Goal: Information Seeking & Learning: Learn about a topic

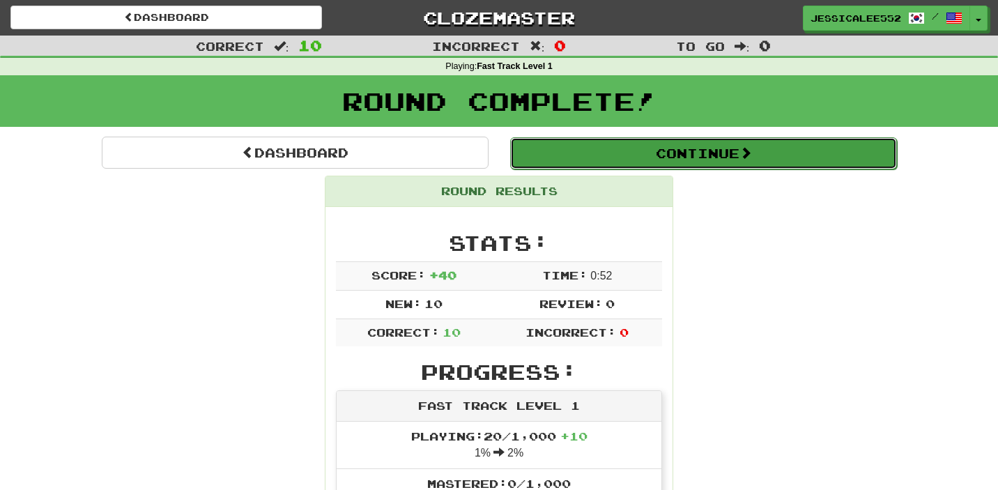
click at [693, 160] on button "Continue" at bounding box center [703, 153] width 387 height 32
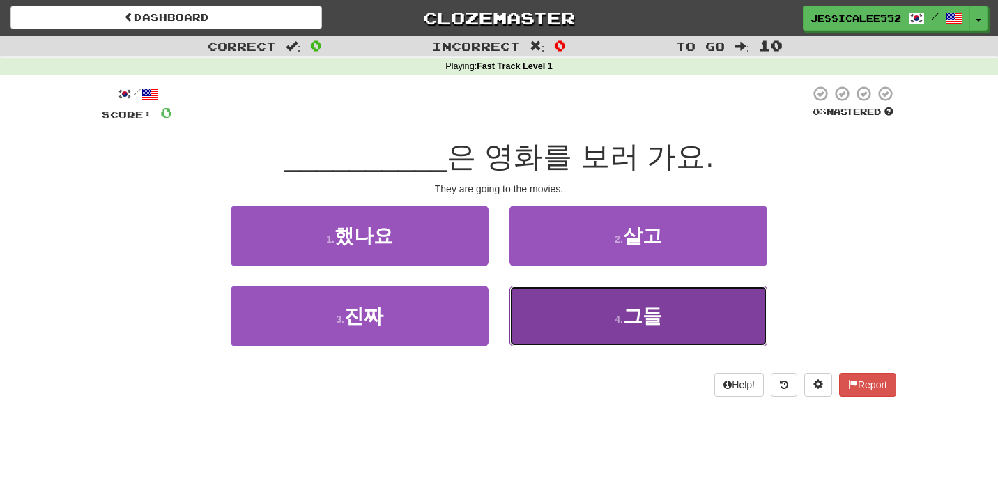
click at [602, 315] on button "4 . 그들" at bounding box center [638, 316] width 258 height 61
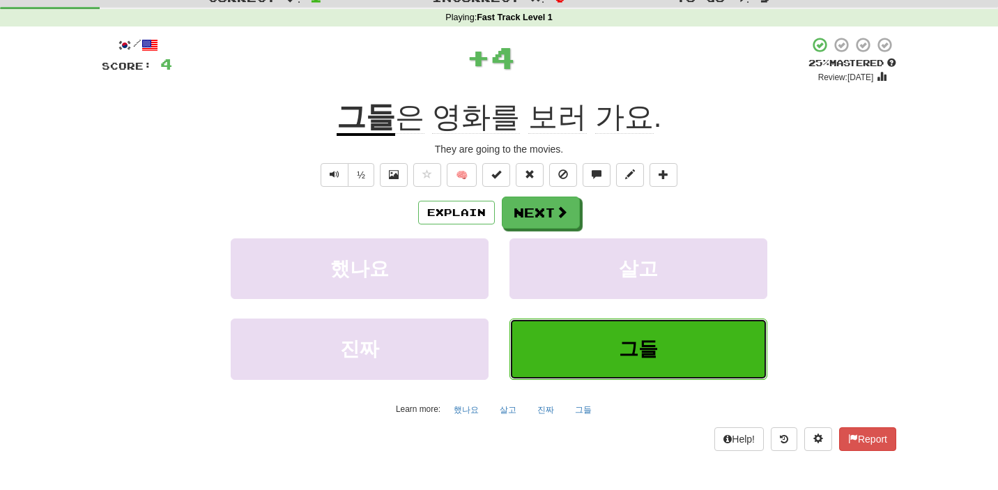
scroll to position [52, 0]
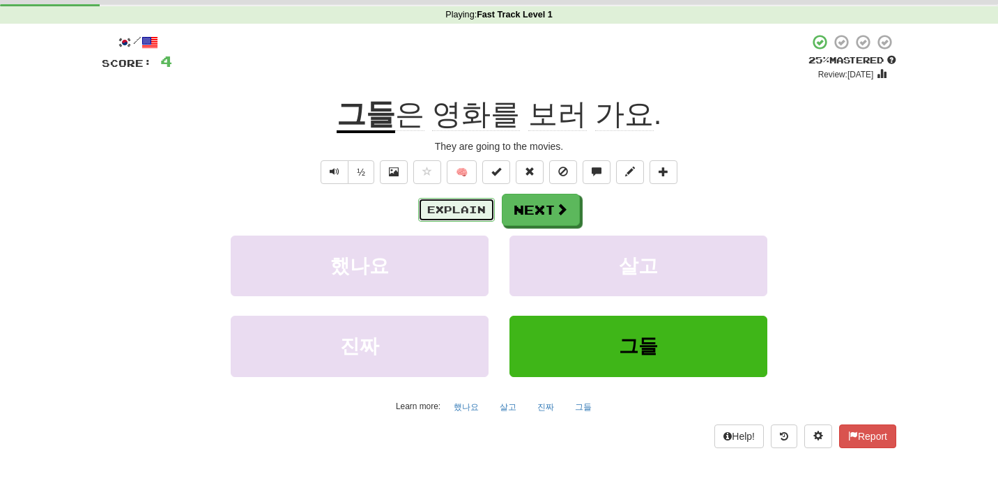
click at [439, 214] on button "Explain" at bounding box center [456, 210] width 77 height 24
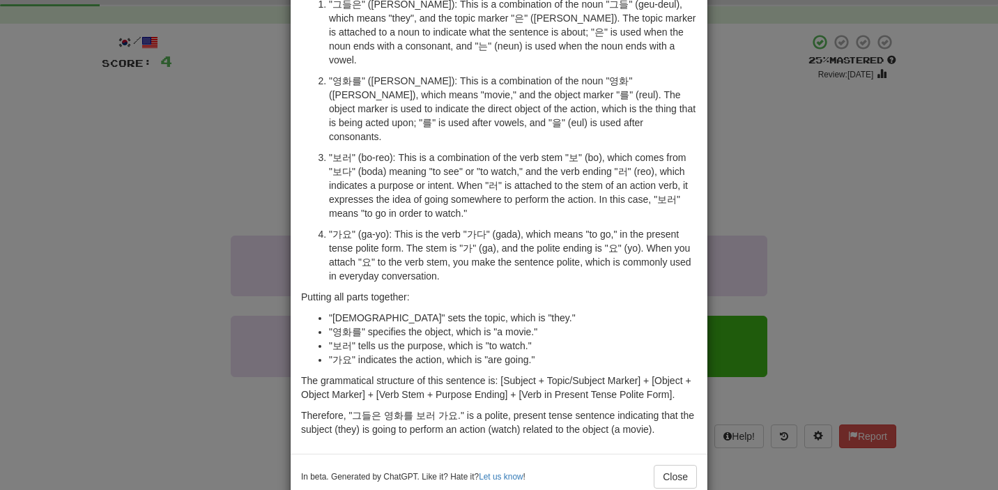
scroll to position [108, 0]
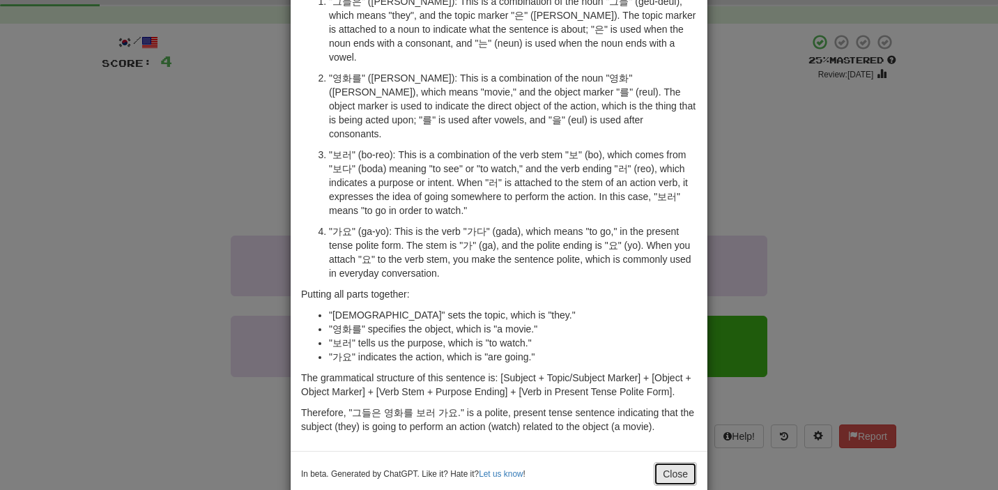
click at [677, 462] on button "Close" at bounding box center [675, 474] width 43 height 24
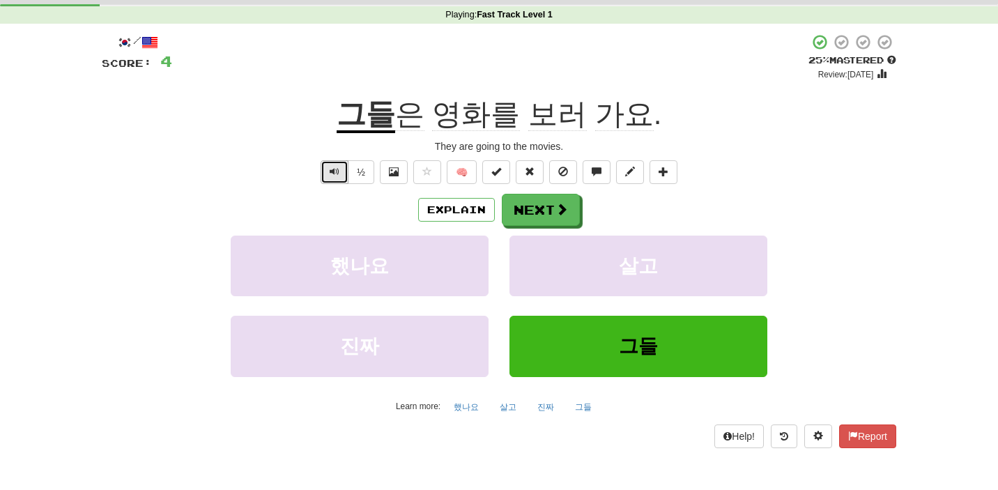
click at [339, 172] on span "Text-to-speech controls" at bounding box center [335, 172] width 10 height 10
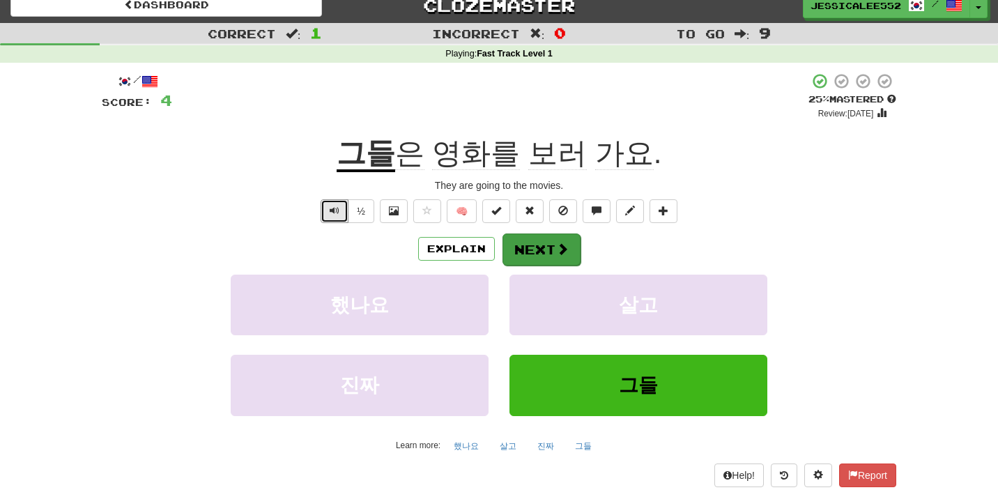
scroll to position [0, 0]
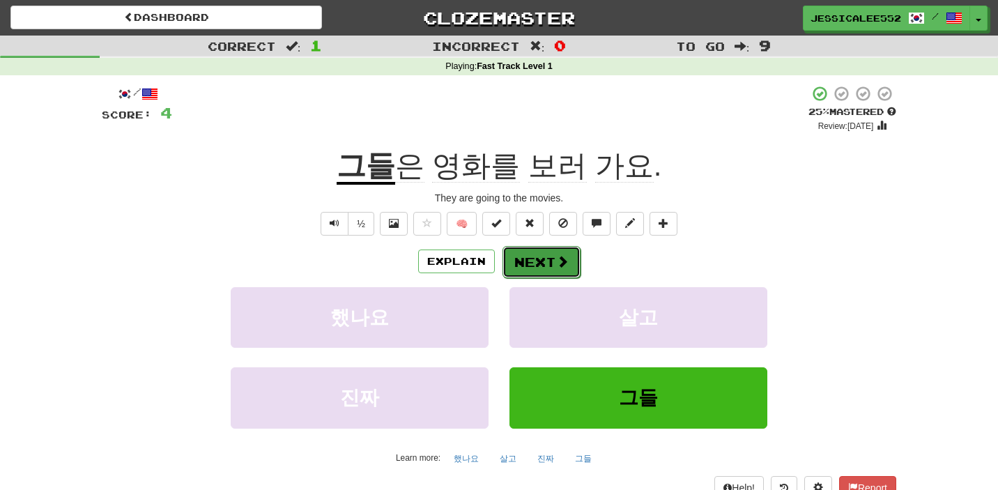
click at [548, 259] on button "Next" at bounding box center [541, 262] width 78 height 32
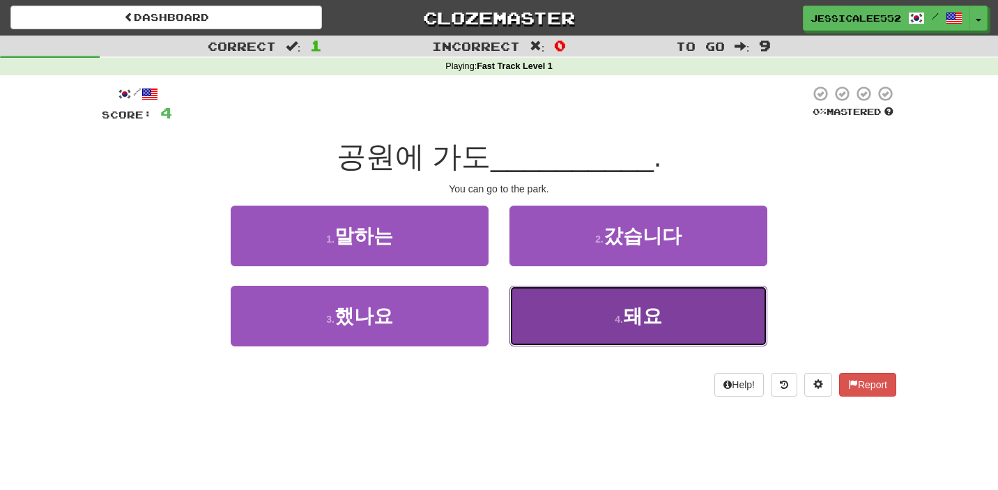
click at [631, 322] on span "돼요" at bounding box center [642, 316] width 39 height 22
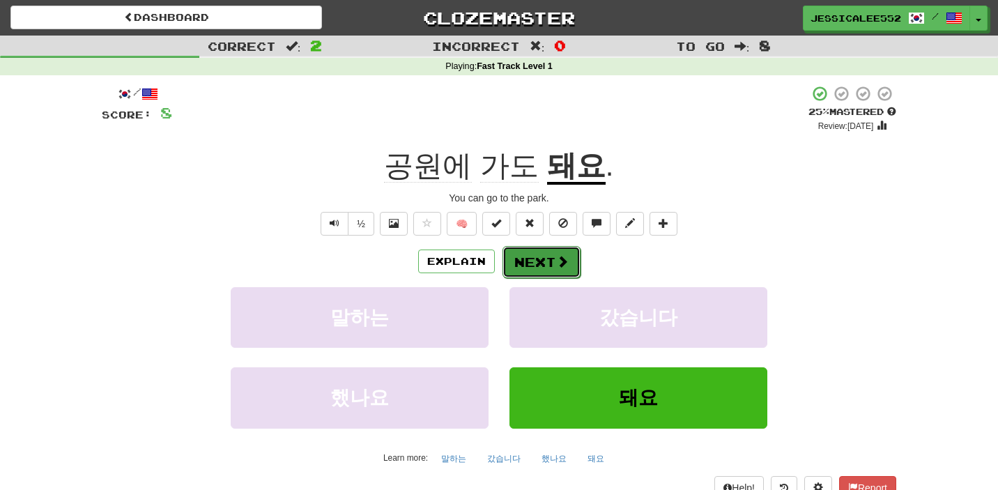
click at [539, 263] on button "Next" at bounding box center [541, 262] width 78 height 32
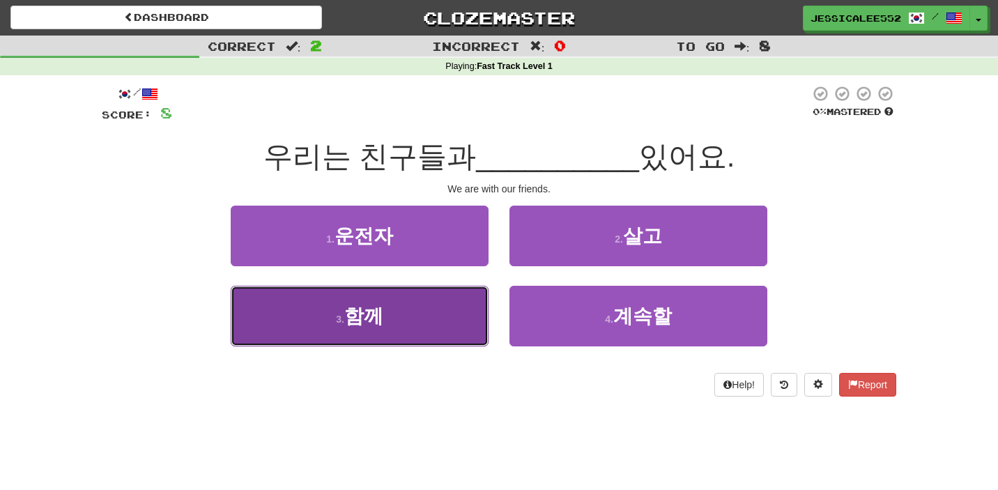
click at [416, 313] on button "3 . 함께" at bounding box center [360, 316] width 258 height 61
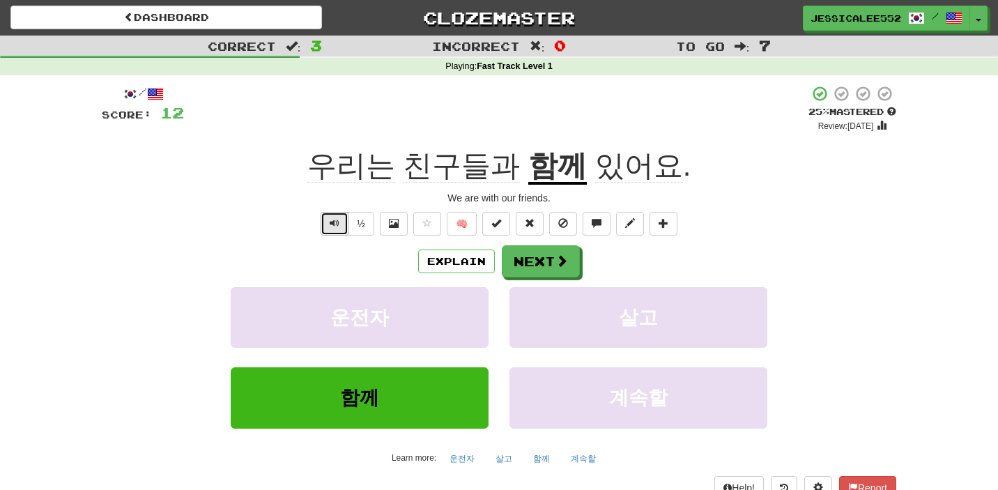
click at [335, 224] on span "Text-to-speech controls" at bounding box center [335, 223] width 10 height 10
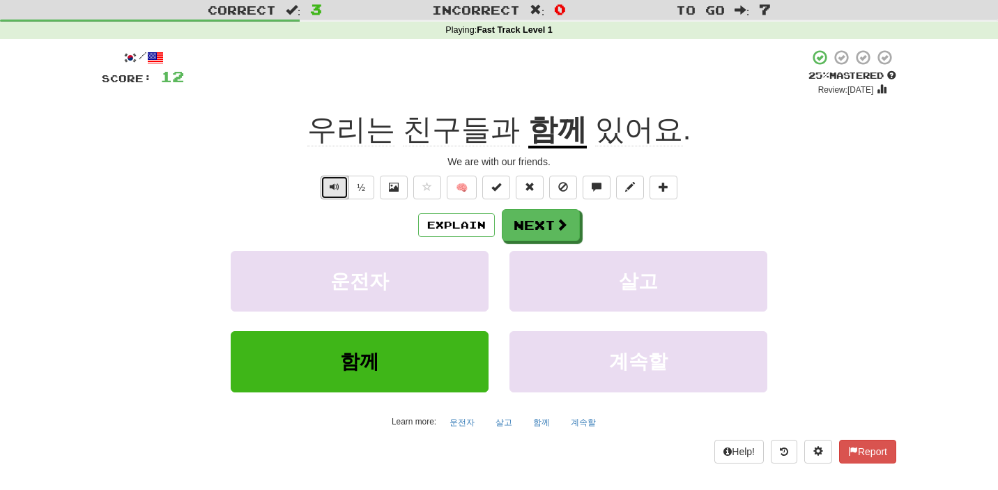
scroll to position [40, 0]
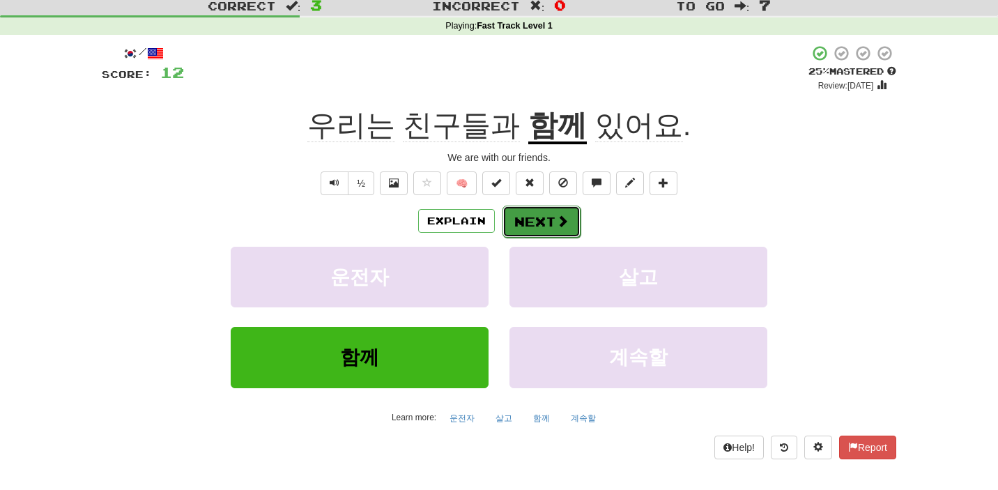
click at [544, 219] on button "Next" at bounding box center [541, 222] width 78 height 32
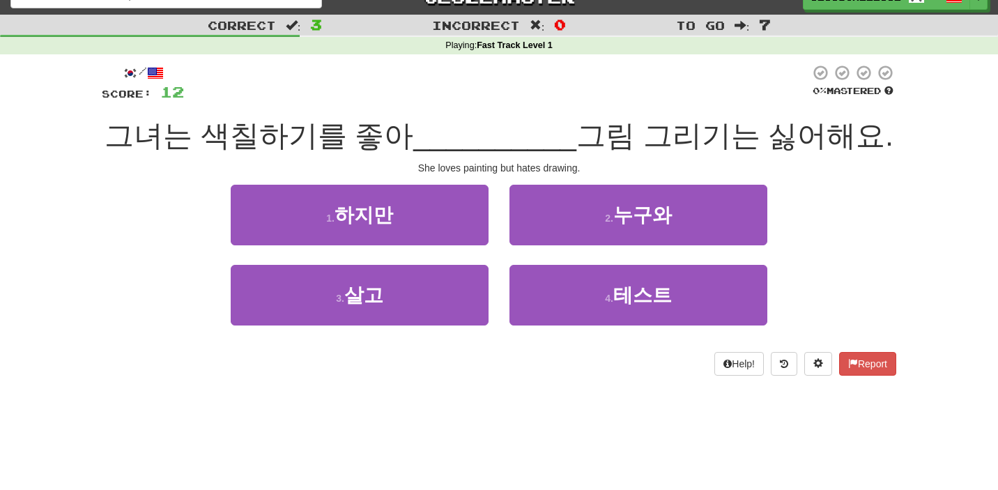
scroll to position [3, 0]
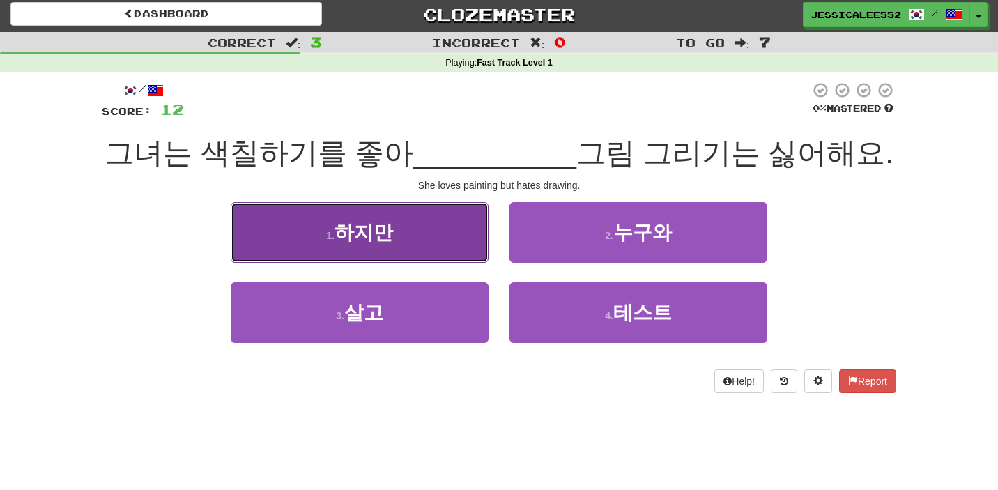
click at [400, 229] on button "1 . 하지만" at bounding box center [360, 232] width 258 height 61
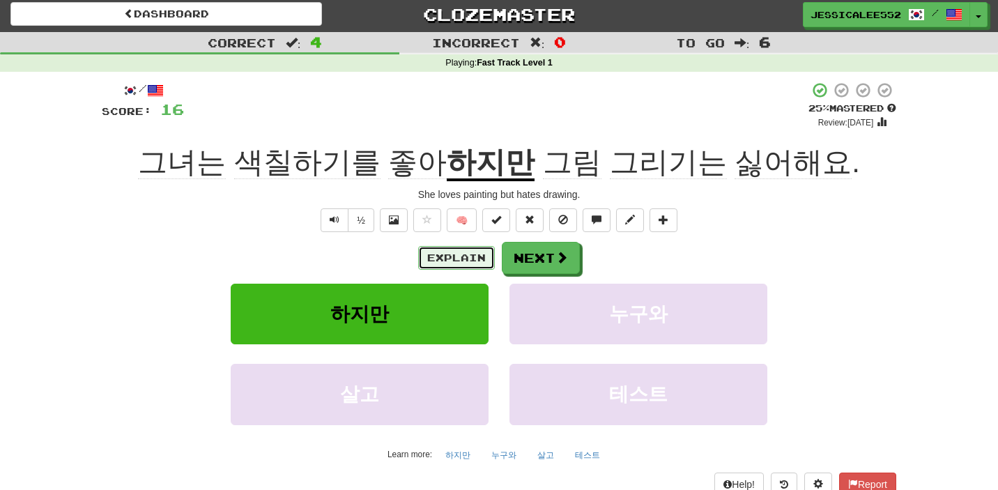
click at [449, 259] on button "Explain" at bounding box center [456, 258] width 77 height 24
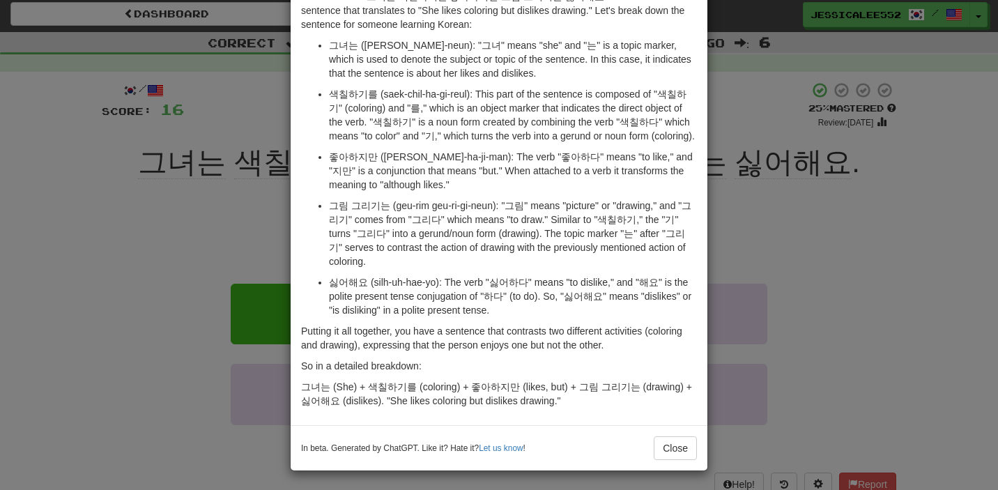
scroll to position [94, 0]
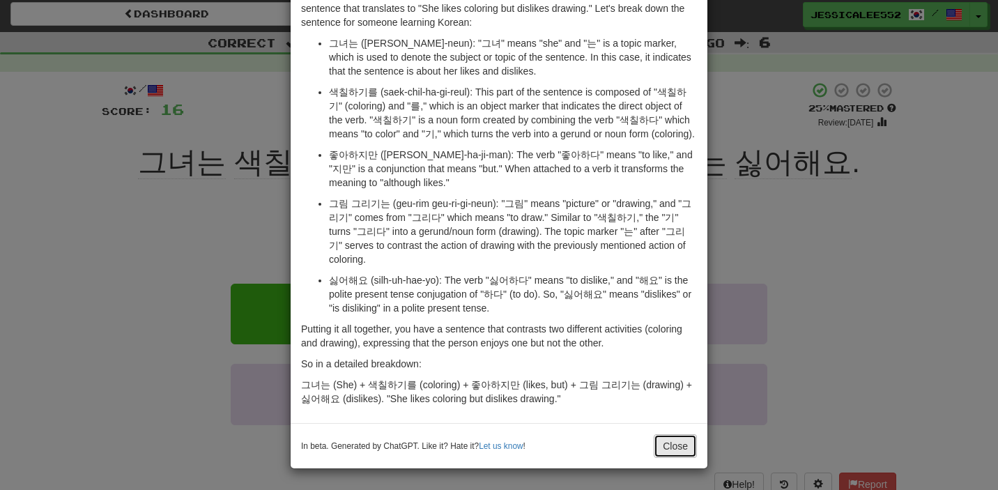
click at [673, 443] on button "Close" at bounding box center [675, 446] width 43 height 24
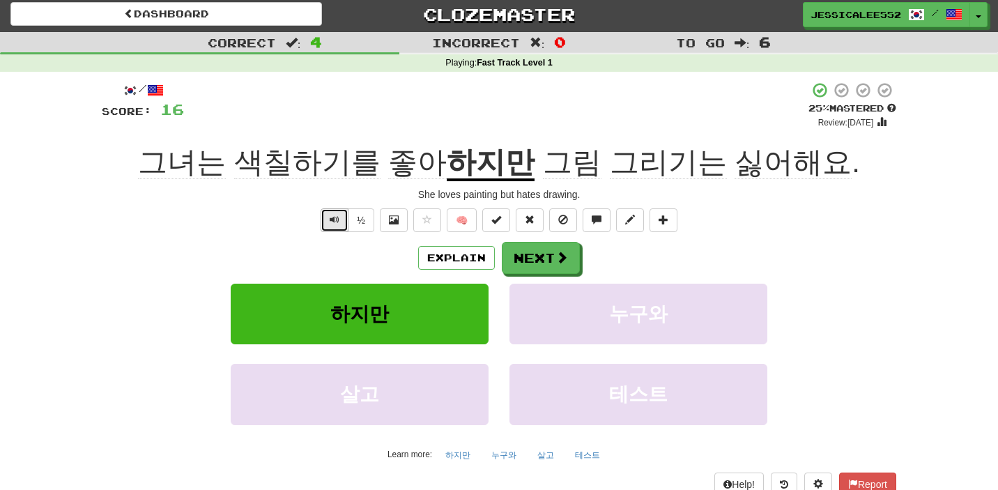
click at [336, 218] on span "Text-to-speech controls" at bounding box center [335, 220] width 10 height 10
click at [552, 256] on button "Next" at bounding box center [541, 259] width 78 height 32
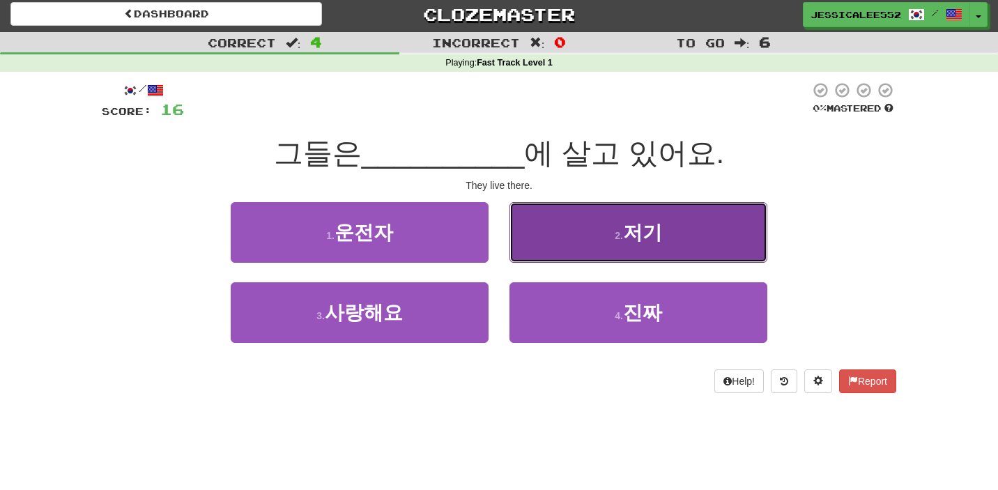
click at [651, 243] on span "저기" at bounding box center [642, 233] width 39 height 22
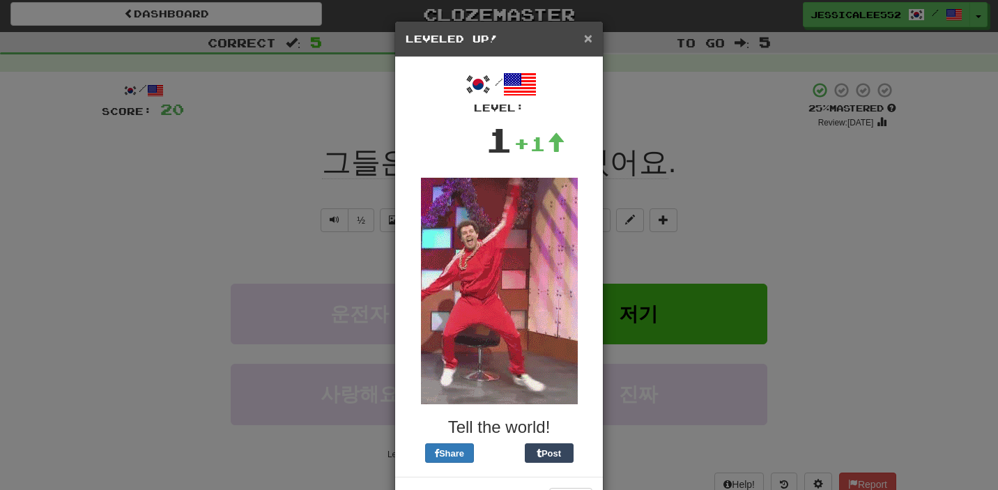
click at [587, 40] on span "×" at bounding box center [588, 38] width 8 height 16
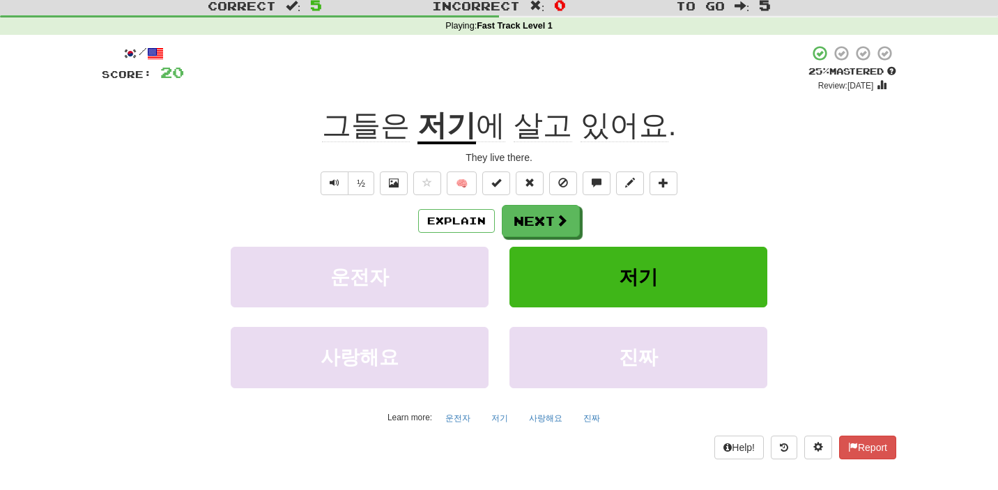
scroll to position [44, 0]
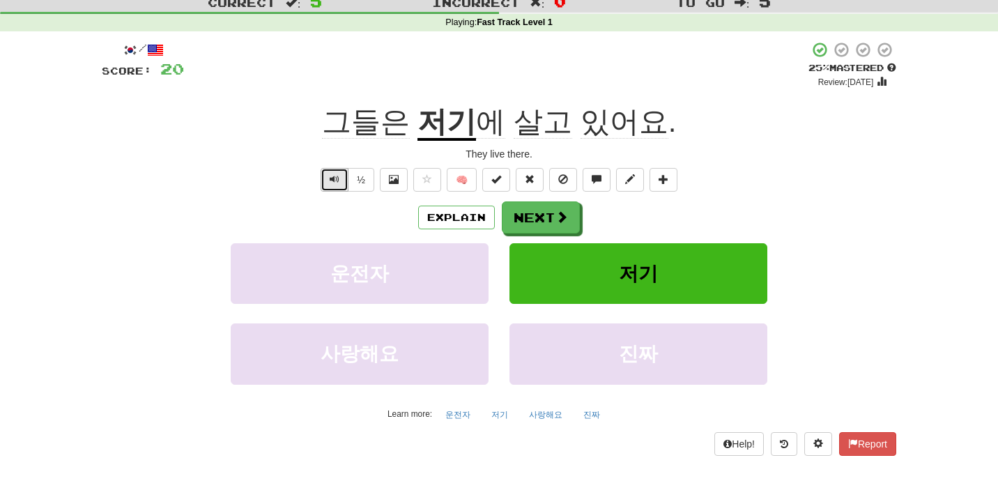
click at [337, 178] on span "Text-to-speech controls" at bounding box center [335, 179] width 10 height 10
click at [554, 220] on button "Next" at bounding box center [541, 218] width 78 height 32
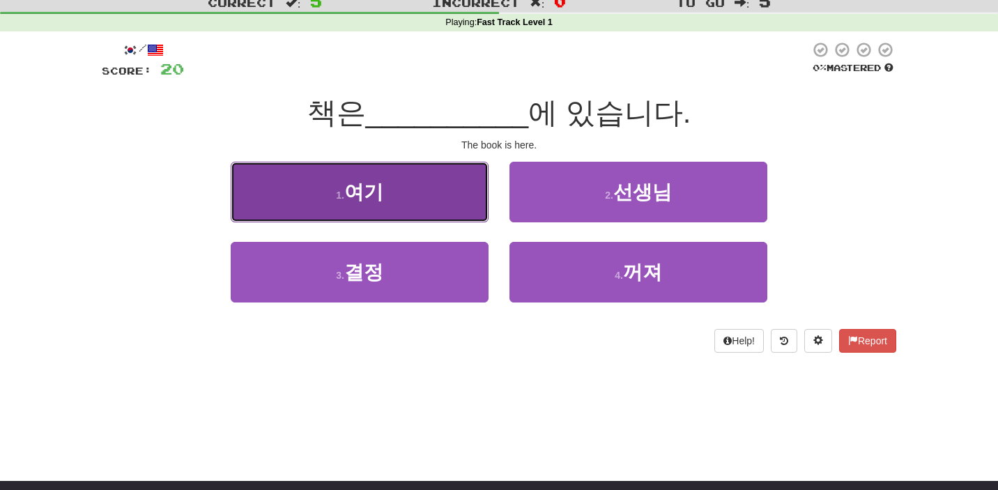
click at [415, 183] on button "1 . 여기" at bounding box center [360, 192] width 258 height 61
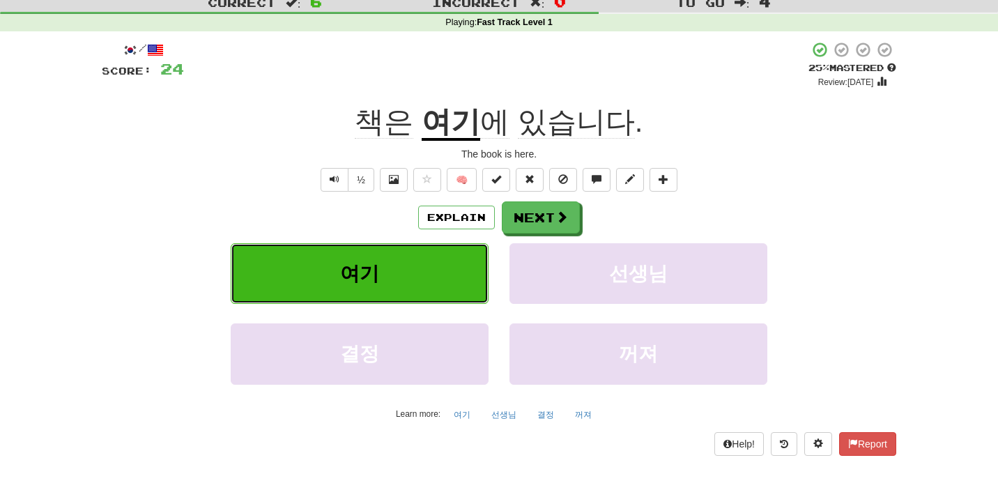
scroll to position [0, 0]
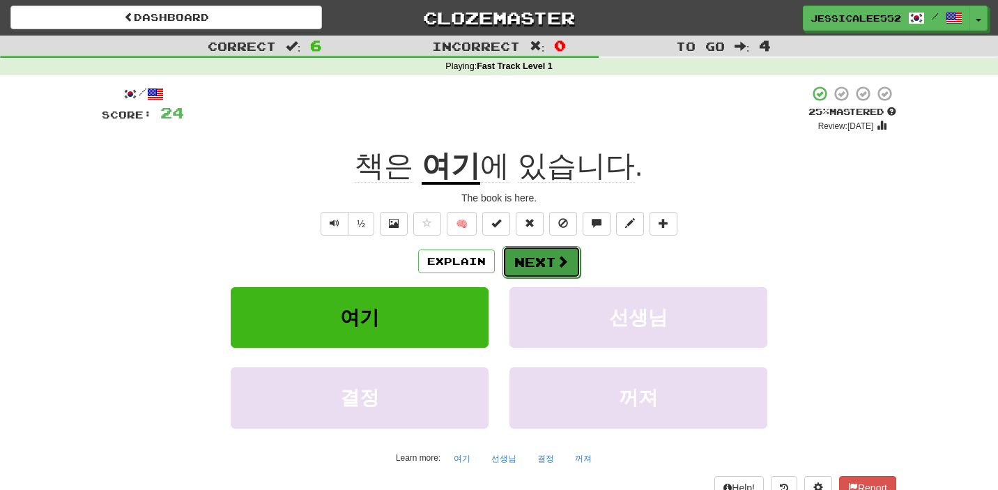
click at [558, 260] on span at bounding box center [562, 261] width 13 height 13
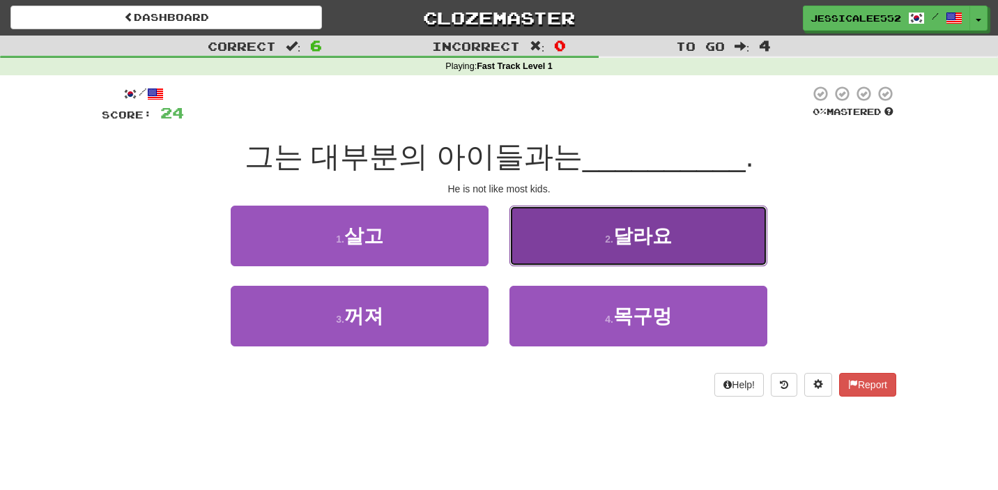
click at [654, 240] on span "달라요" at bounding box center [642, 236] width 59 height 22
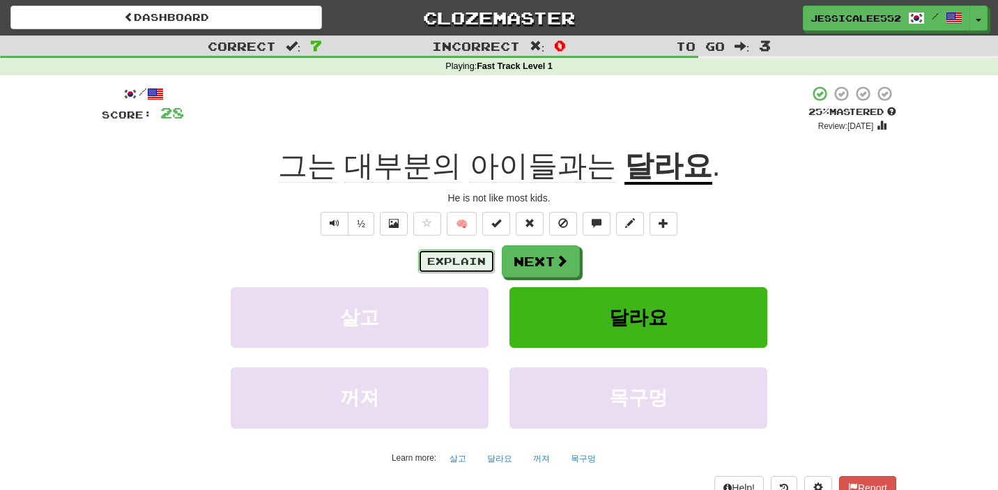
click at [463, 265] on button "Explain" at bounding box center [456, 261] width 77 height 24
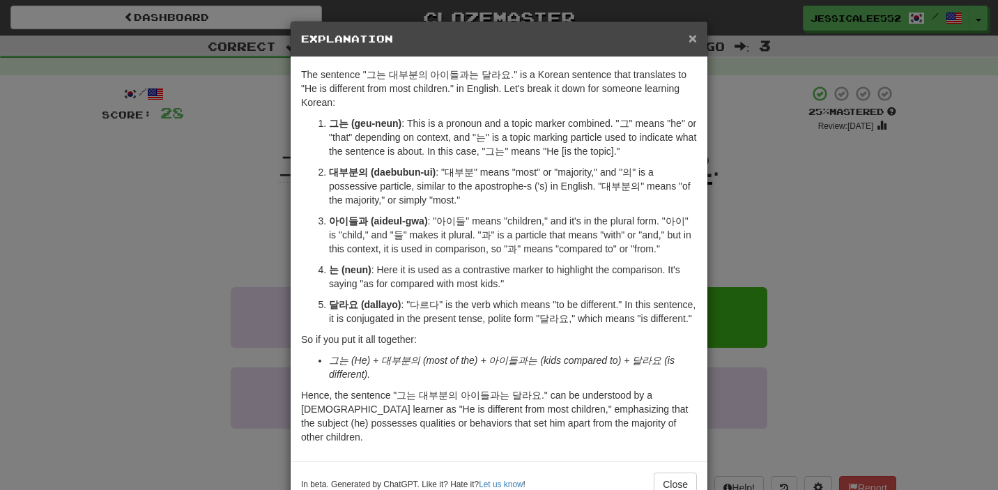
click at [691, 43] on span "×" at bounding box center [693, 38] width 8 height 16
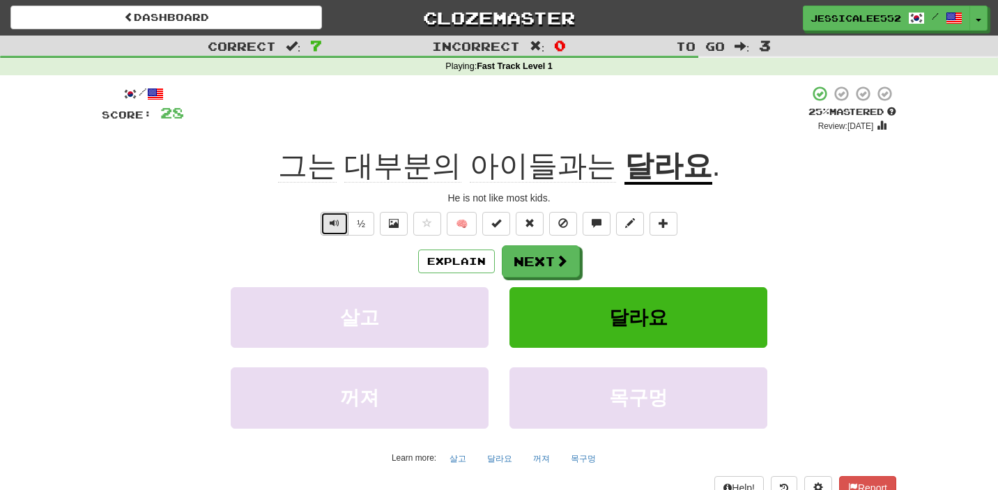
click at [335, 226] on span "Text-to-speech controls" at bounding box center [335, 223] width 10 height 10
click at [560, 263] on span at bounding box center [562, 261] width 13 height 13
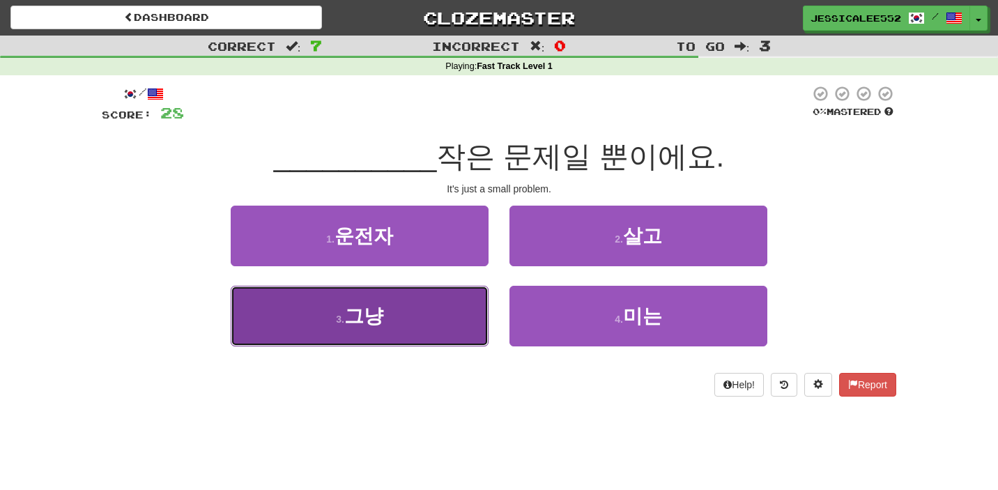
click at [360, 326] on span "그냥" at bounding box center [363, 316] width 39 height 22
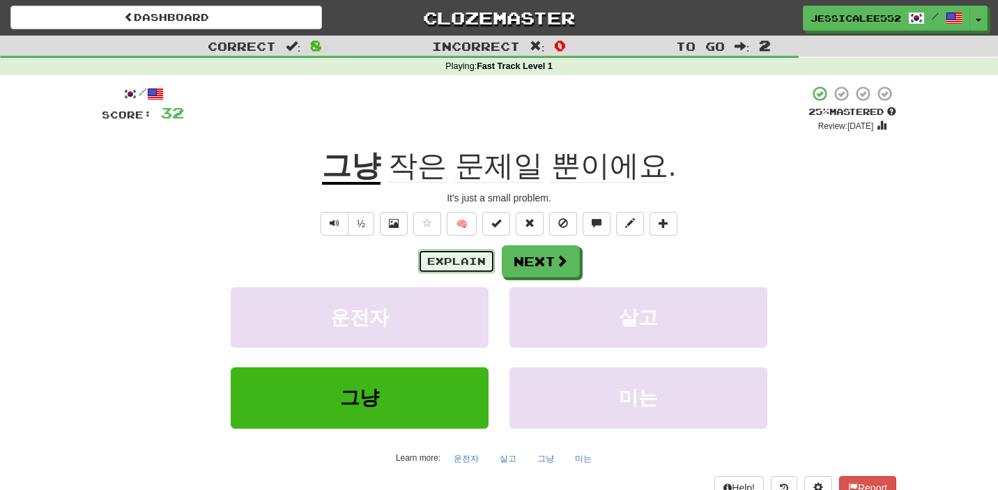
click at [447, 258] on button "Explain" at bounding box center [456, 261] width 77 height 24
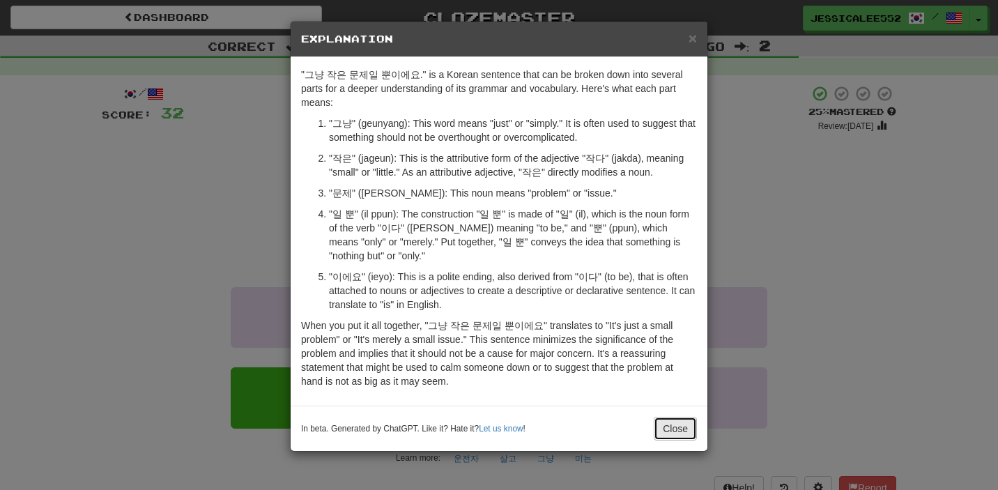
click at [666, 420] on button "Close" at bounding box center [675, 429] width 43 height 24
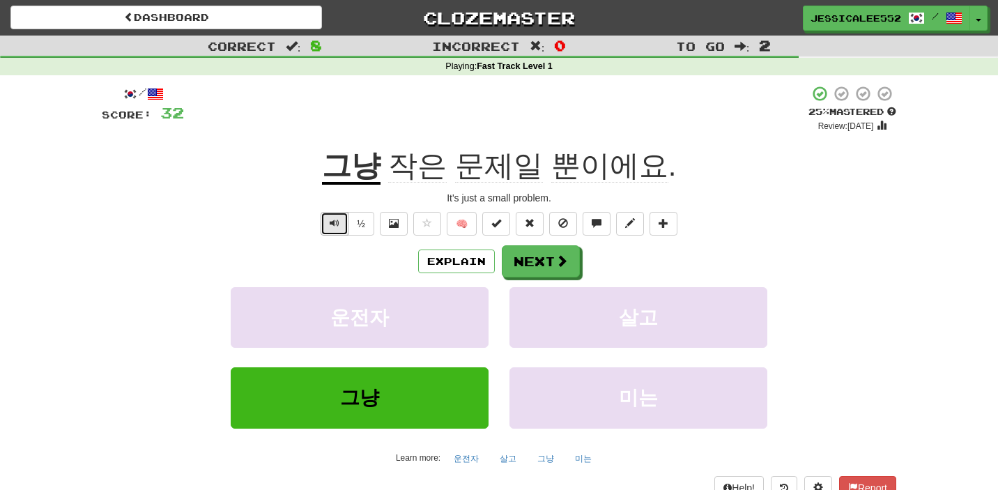
click at [332, 232] on button "Text-to-speech controls" at bounding box center [335, 224] width 28 height 24
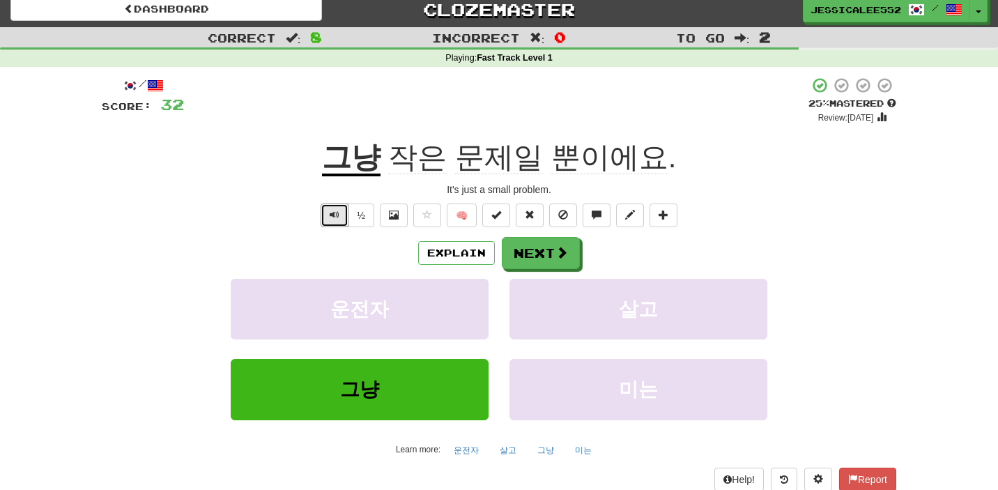
scroll to position [3, 0]
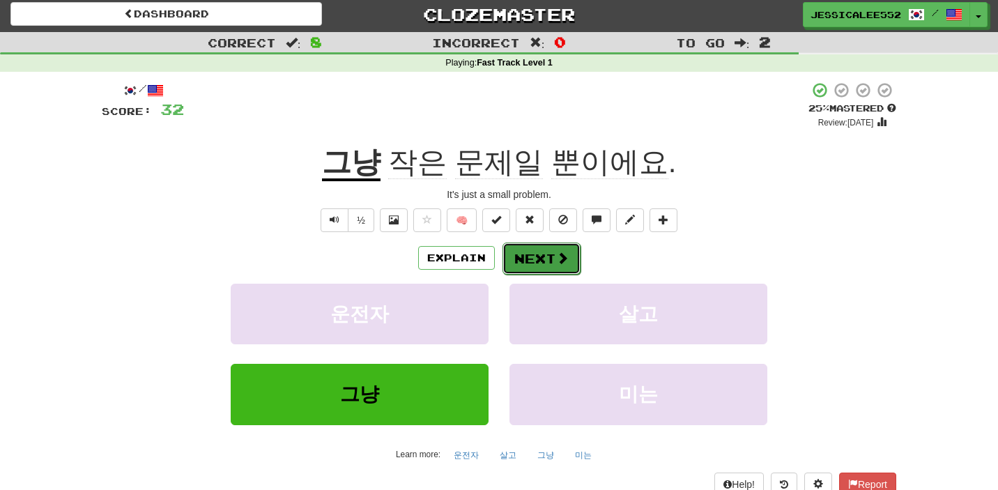
click at [560, 257] on span at bounding box center [562, 258] width 13 height 13
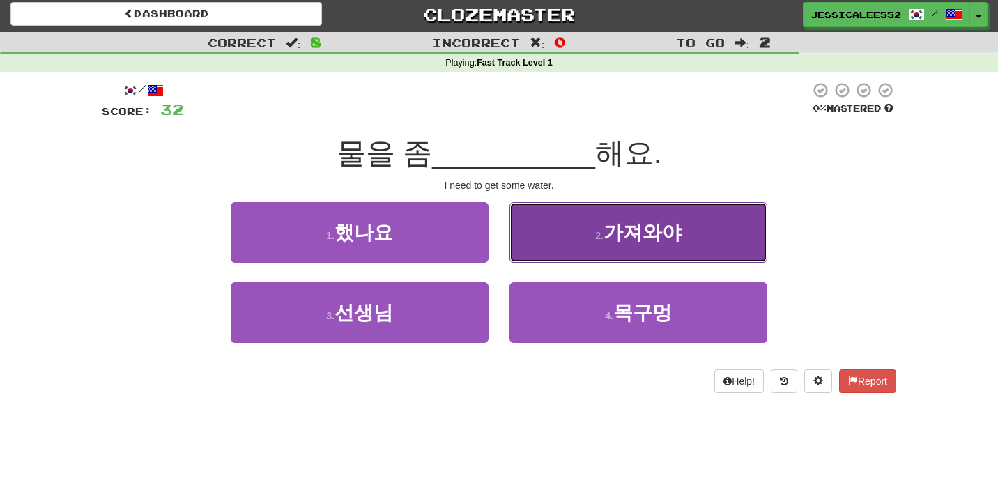
click at [647, 224] on span "가져와야" at bounding box center [642, 233] width 78 height 22
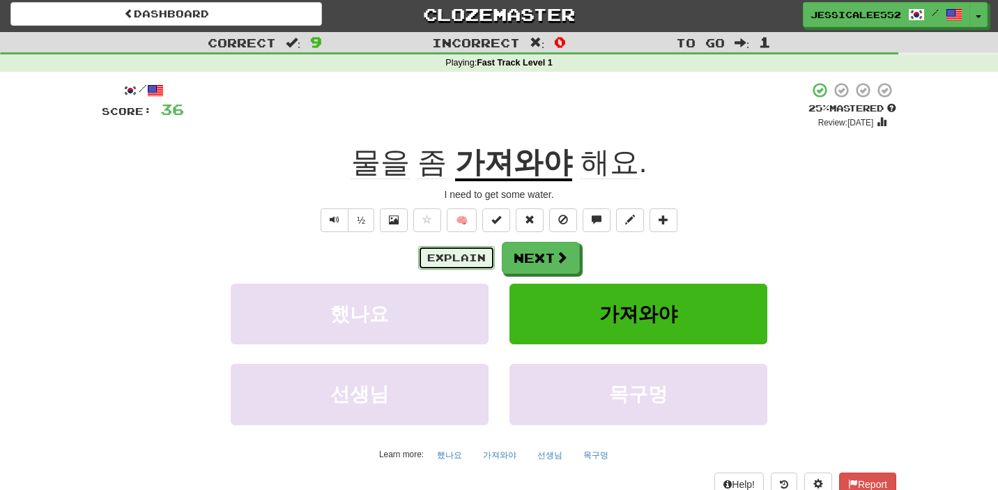
click at [470, 257] on button "Explain" at bounding box center [456, 258] width 77 height 24
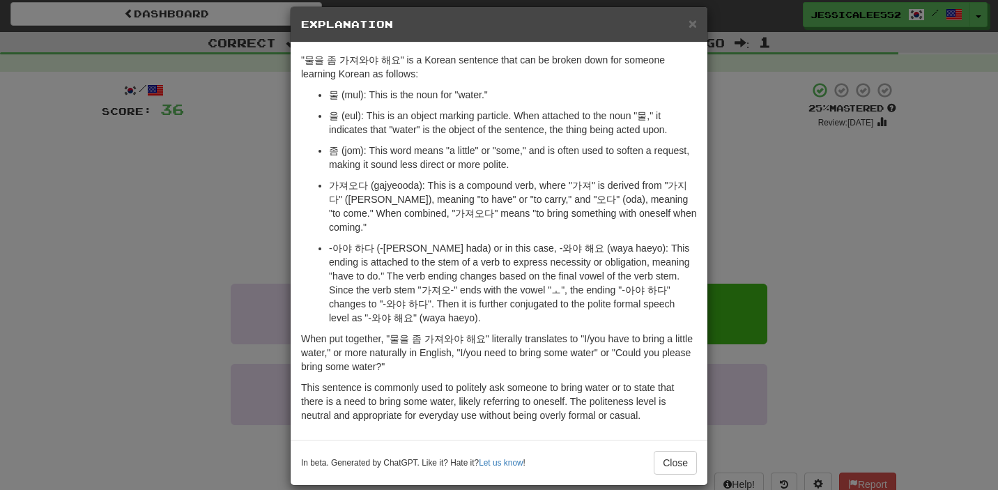
scroll to position [17, 0]
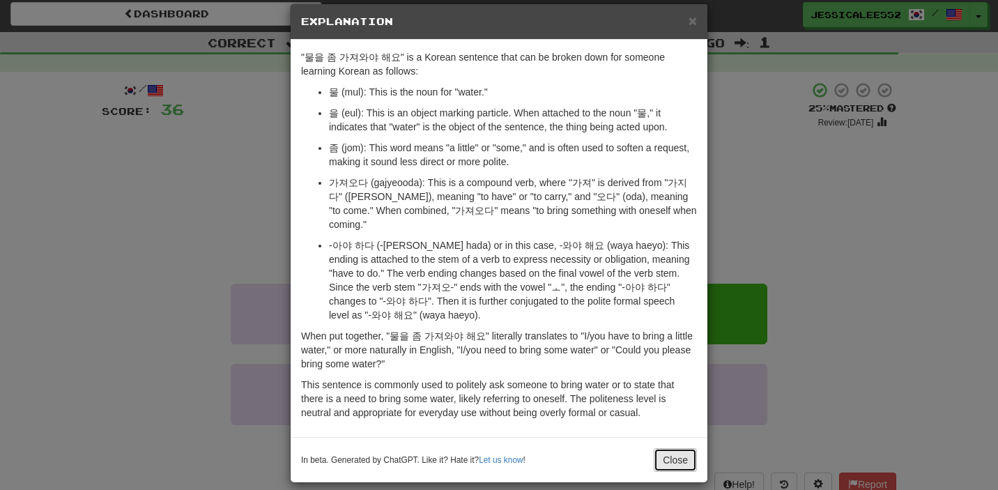
click at [670, 448] on button "Close" at bounding box center [675, 460] width 43 height 24
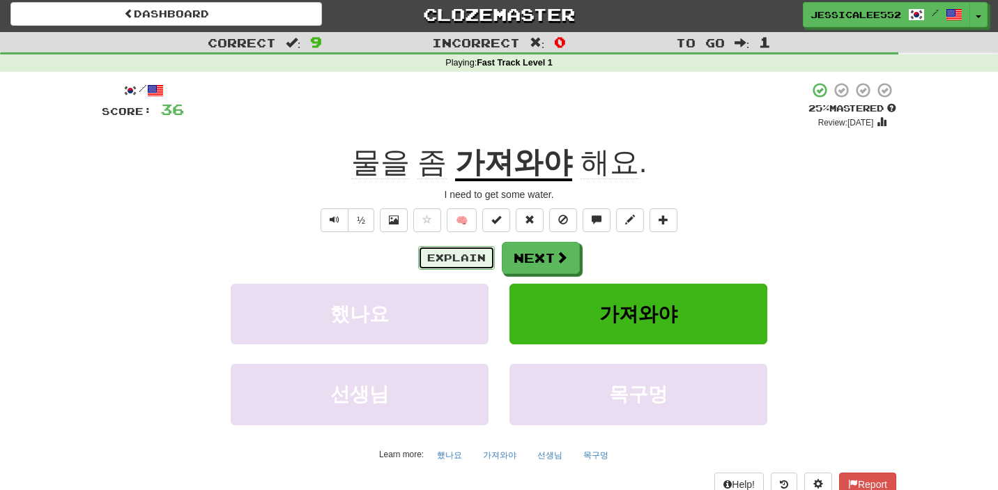
click at [439, 261] on button "Explain" at bounding box center [456, 258] width 77 height 24
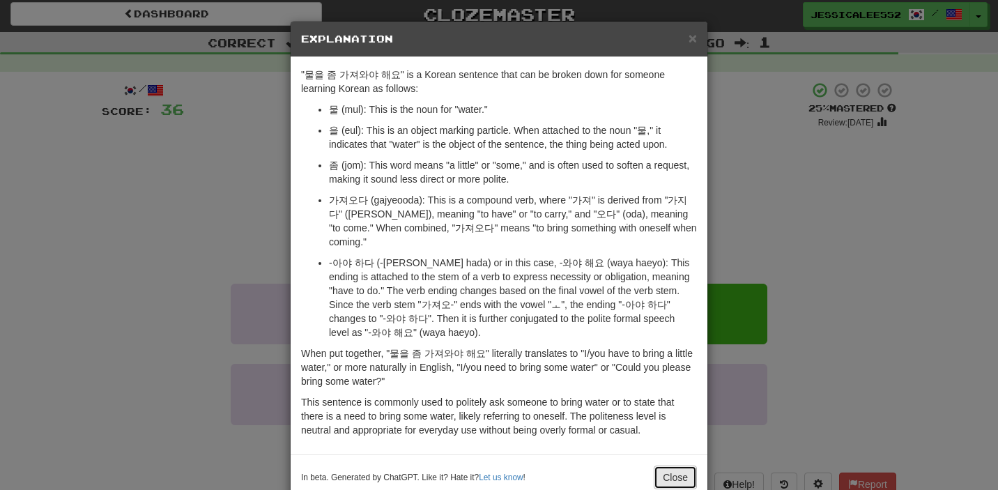
click at [668, 466] on button "Close" at bounding box center [675, 478] width 43 height 24
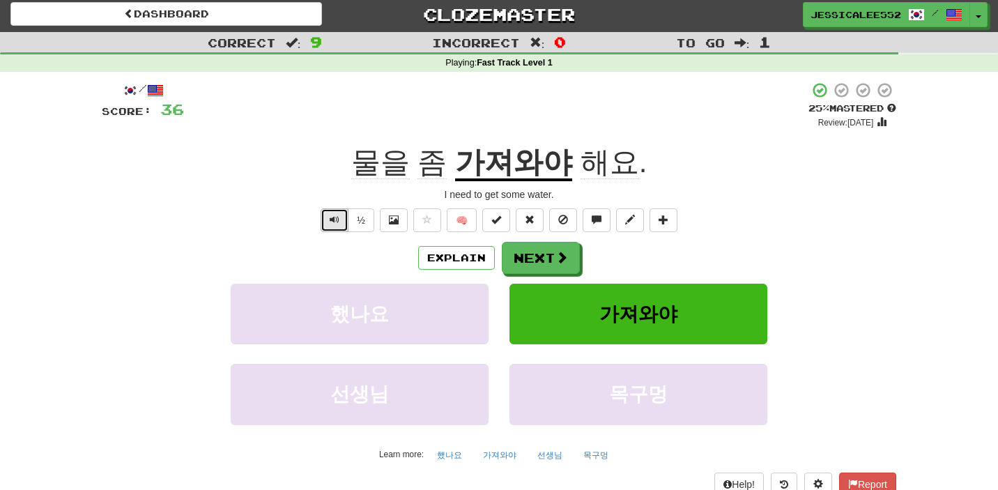
click at [335, 222] on span "Text-to-speech controls" at bounding box center [335, 220] width 10 height 10
click at [541, 257] on button "Next" at bounding box center [541, 259] width 78 height 32
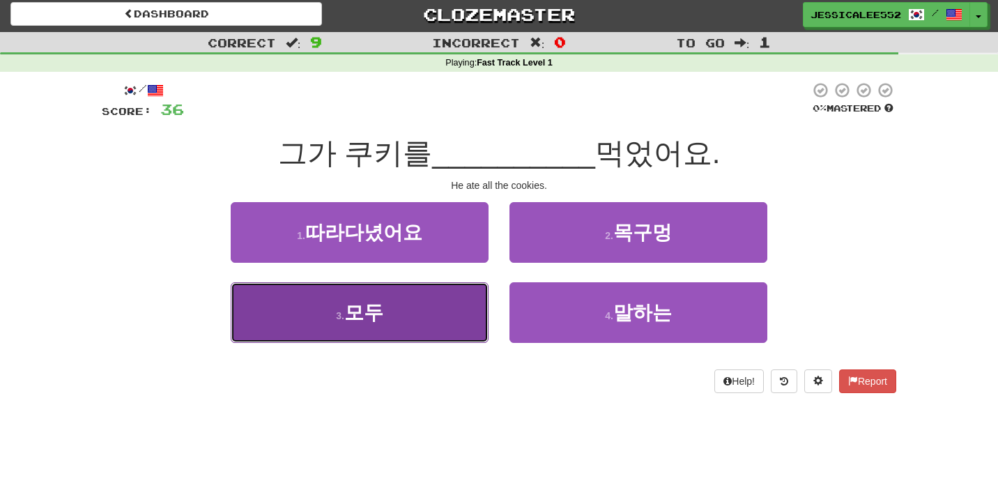
click at [398, 316] on button "3 . 모두" at bounding box center [360, 312] width 258 height 61
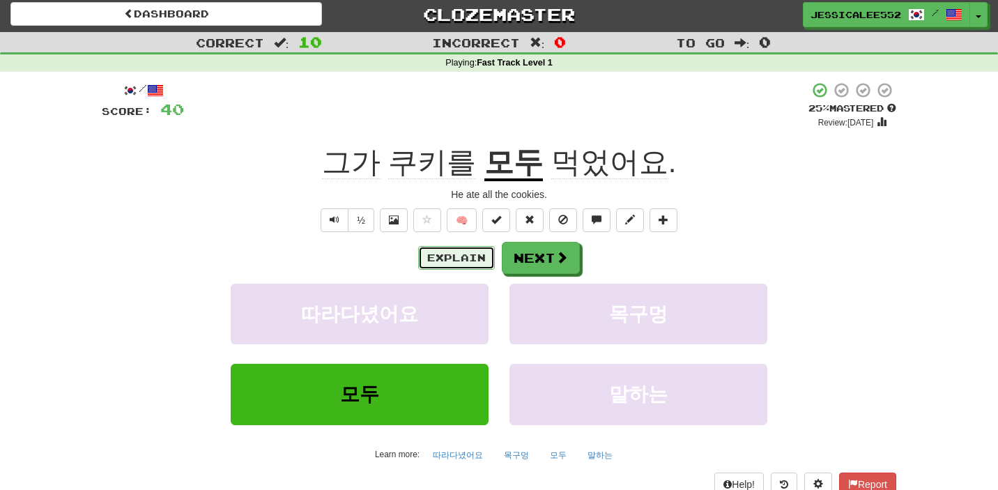
click at [445, 260] on button "Explain" at bounding box center [456, 258] width 77 height 24
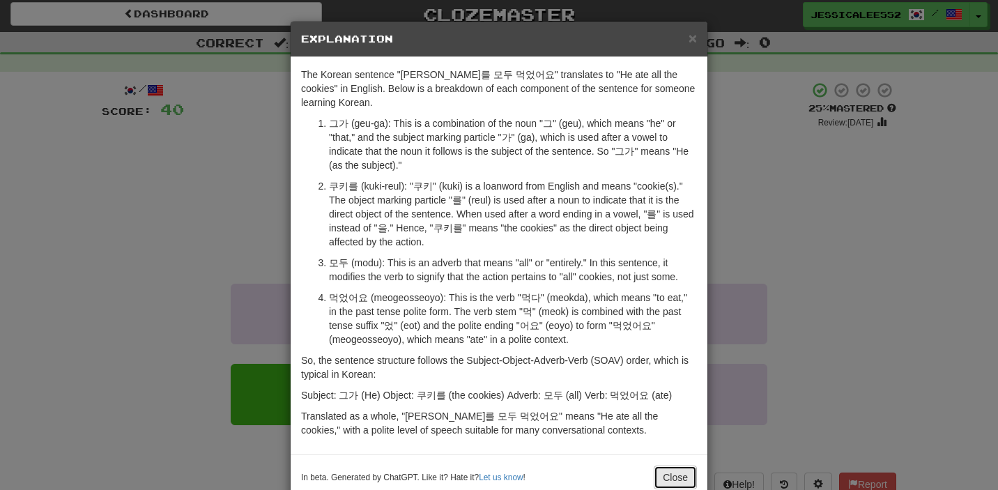
click at [671, 475] on button "Close" at bounding box center [675, 478] width 43 height 24
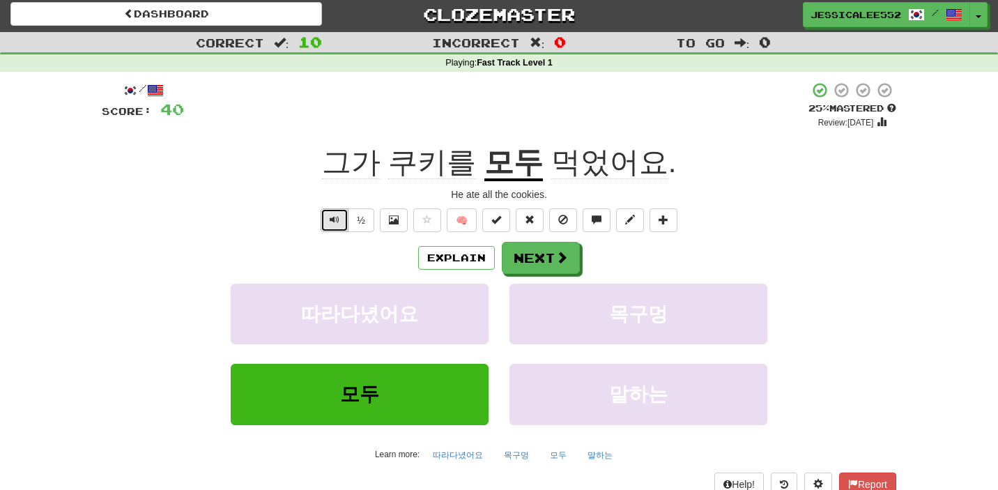
click at [334, 218] on span "Text-to-speech controls" at bounding box center [335, 220] width 10 height 10
click at [527, 261] on button "Next" at bounding box center [541, 259] width 78 height 32
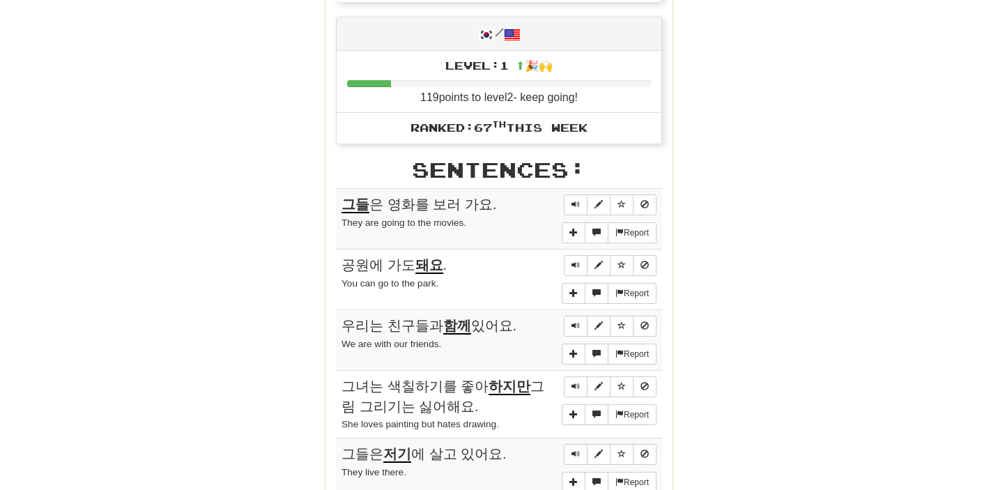
scroll to position [0, 0]
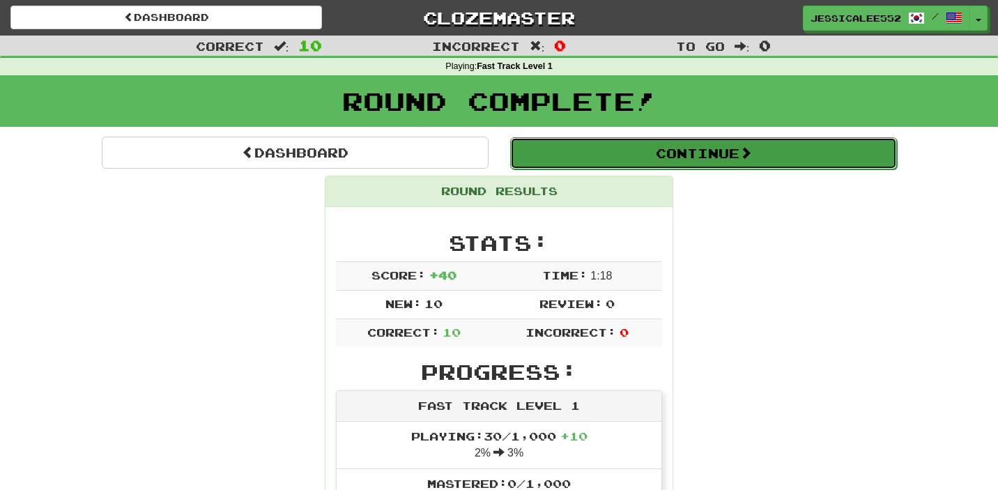
click at [684, 159] on button "Continue" at bounding box center [703, 153] width 387 height 32
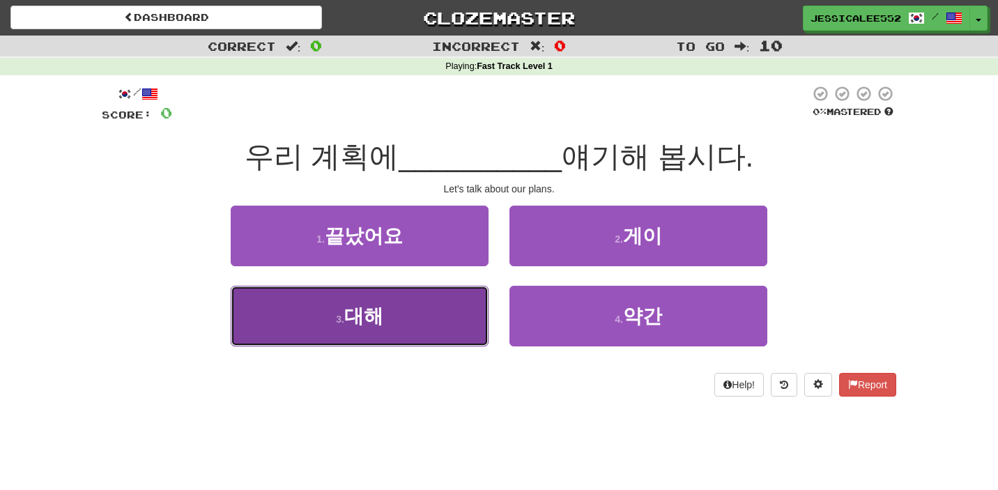
click at [391, 321] on button "3 . 대해" at bounding box center [360, 316] width 258 height 61
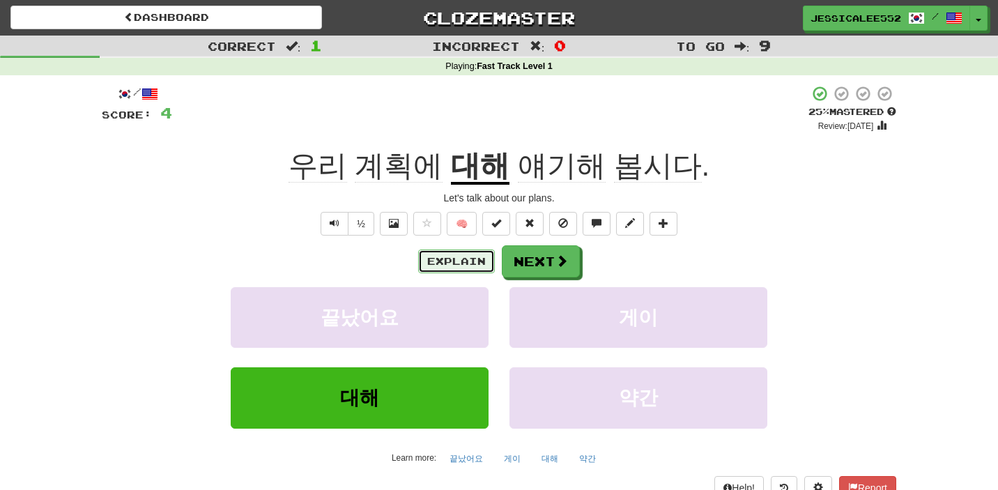
click at [438, 263] on button "Explain" at bounding box center [456, 261] width 77 height 24
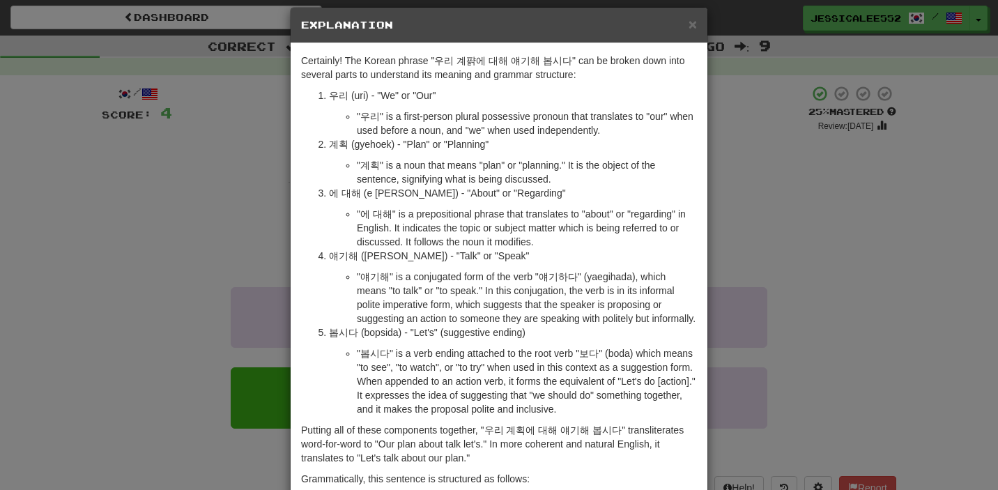
scroll to position [15, 0]
click at [142, 176] on div "× Explanation Certainly! The Korean phrase "우리 계퍍에 대해 얘기해 봅시다" can be broken do…" at bounding box center [499, 245] width 998 height 490
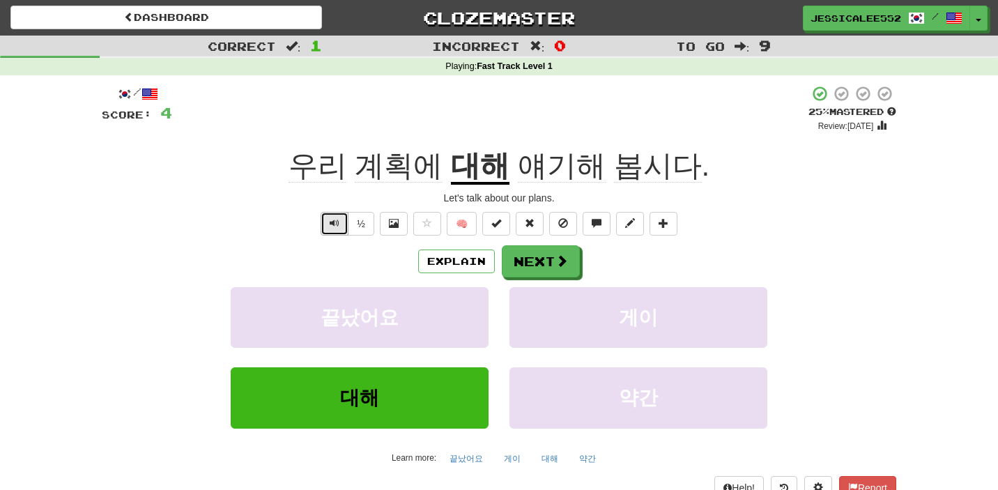
click at [331, 218] on span "Text-to-speech controls" at bounding box center [335, 223] width 10 height 10
click at [363, 222] on button "½" at bounding box center [361, 224] width 26 height 24
click at [556, 265] on span at bounding box center [562, 261] width 13 height 13
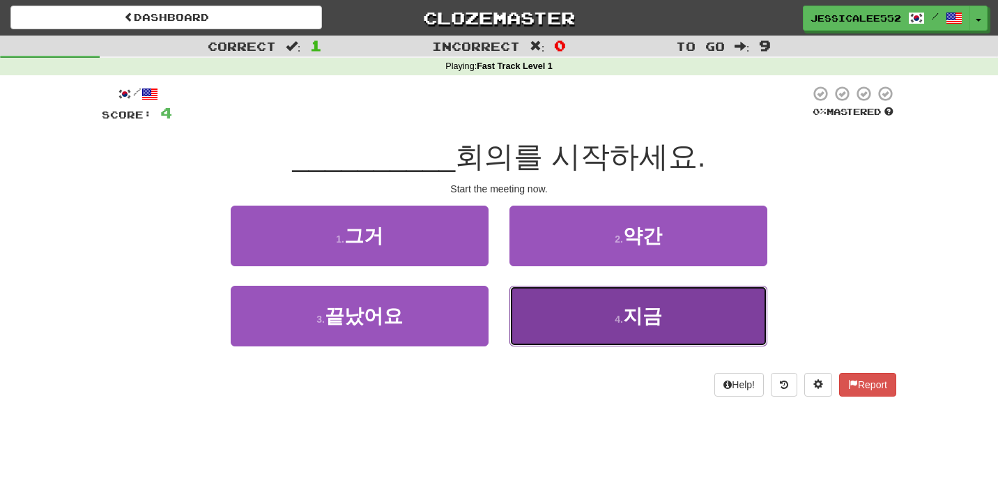
click at [600, 325] on button "4 . 지금" at bounding box center [638, 316] width 258 height 61
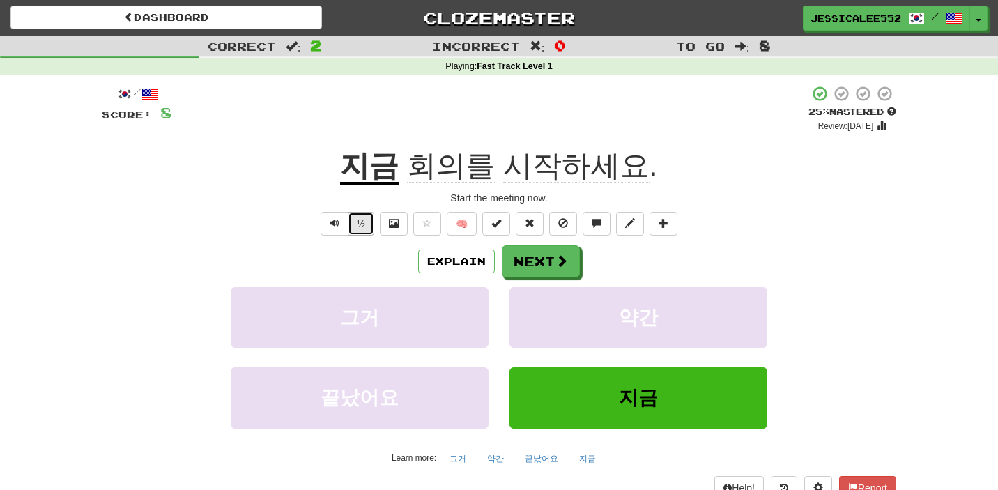
click at [366, 226] on button "½" at bounding box center [361, 224] width 26 height 24
click at [331, 226] on span "Text-to-speech controls" at bounding box center [335, 223] width 10 height 10
click at [557, 260] on span at bounding box center [562, 261] width 13 height 13
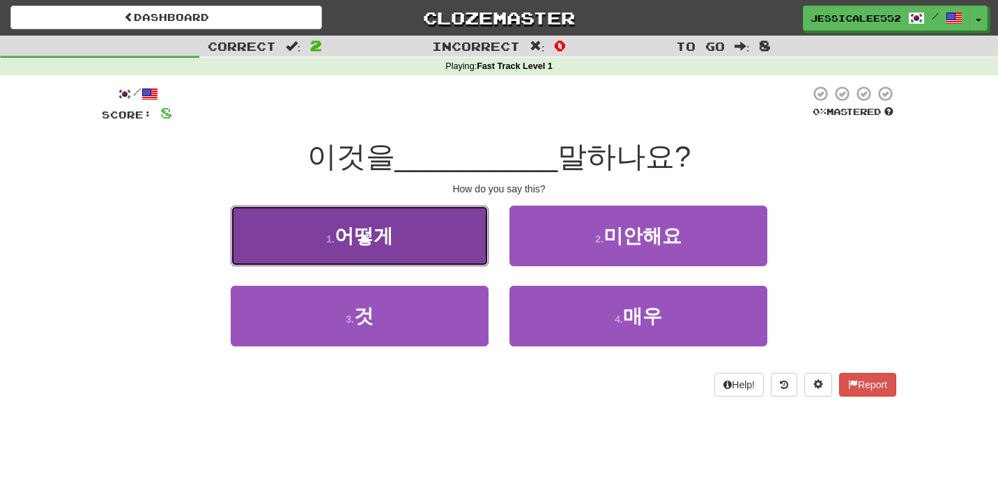
click at [408, 240] on button "1 . 어떻게" at bounding box center [360, 236] width 258 height 61
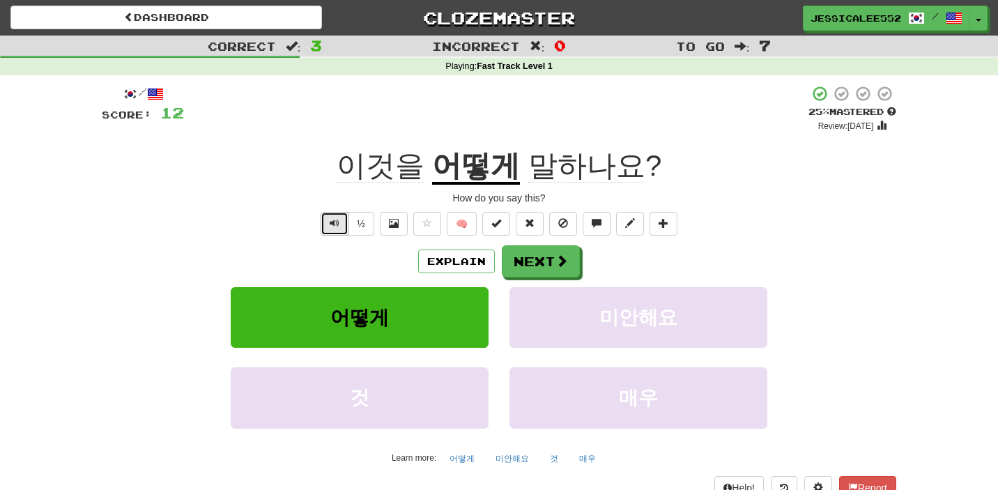
click at [336, 222] on span "Text-to-speech controls" at bounding box center [335, 223] width 10 height 10
click at [529, 264] on button "Next" at bounding box center [541, 262] width 78 height 32
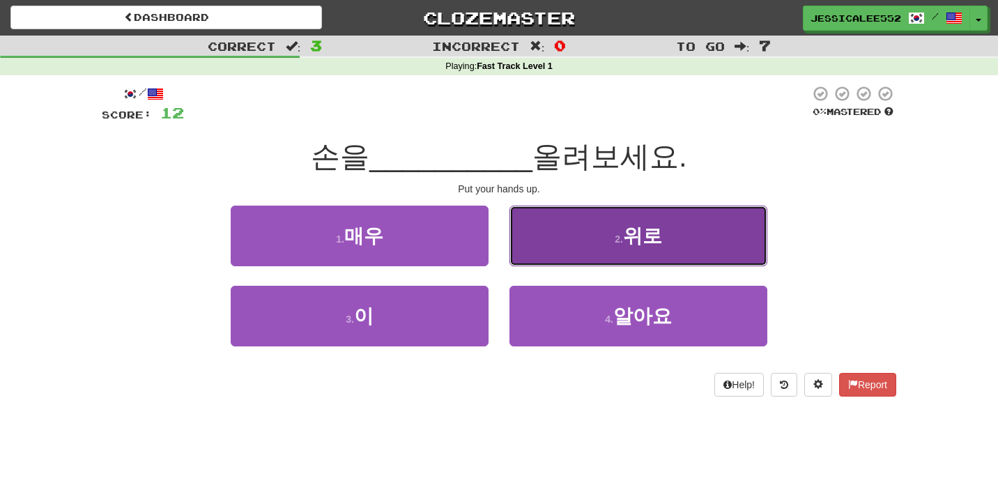
click at [617, 236] on small "2 ." at bounding box center [619, 238] width 8 height 11
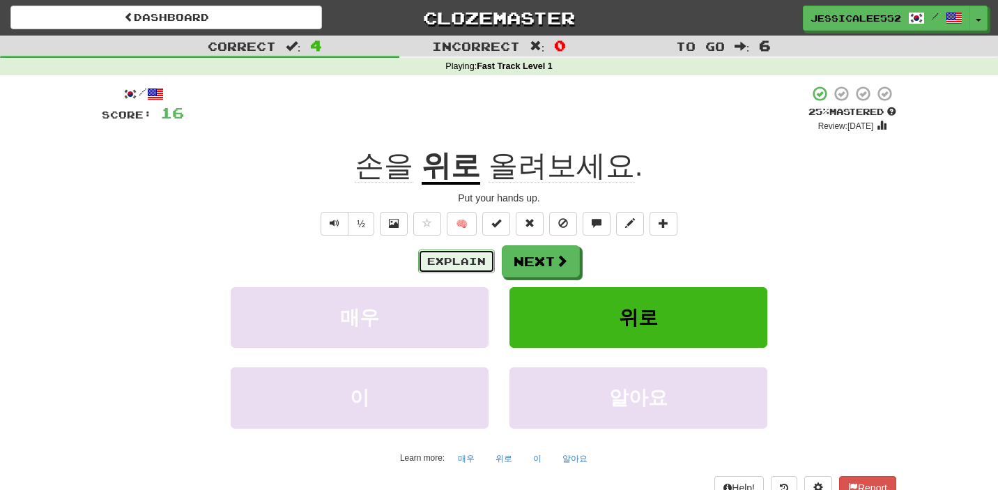
click at [444, 268] on button "Explain" at bounding box center [456, 261] width 77 height 24
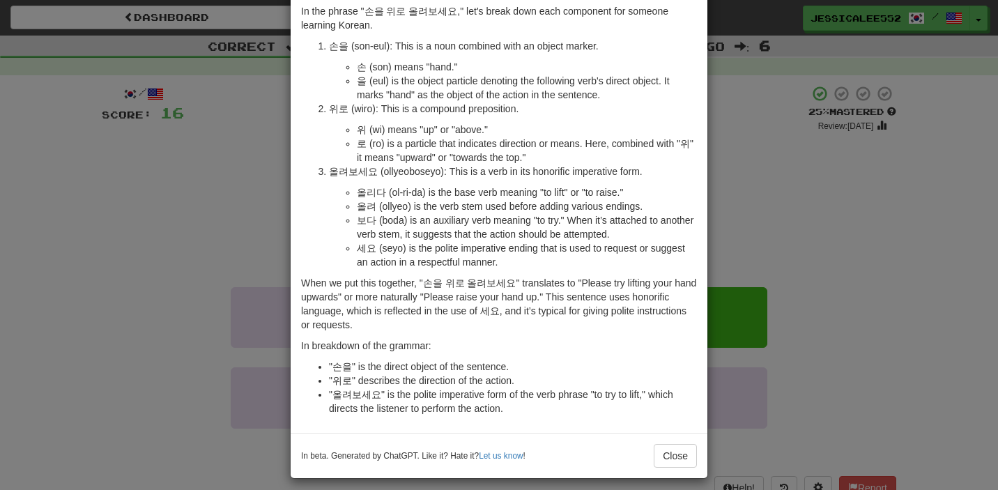
scroll to position [68, 0]
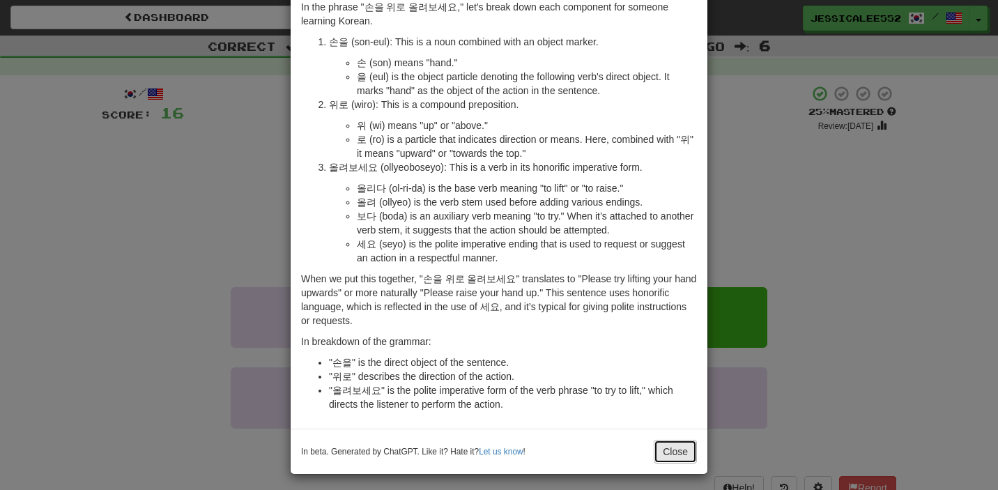
click at [672, 451] on button "Close" at bounding box center [675, 452] width 43 height 24
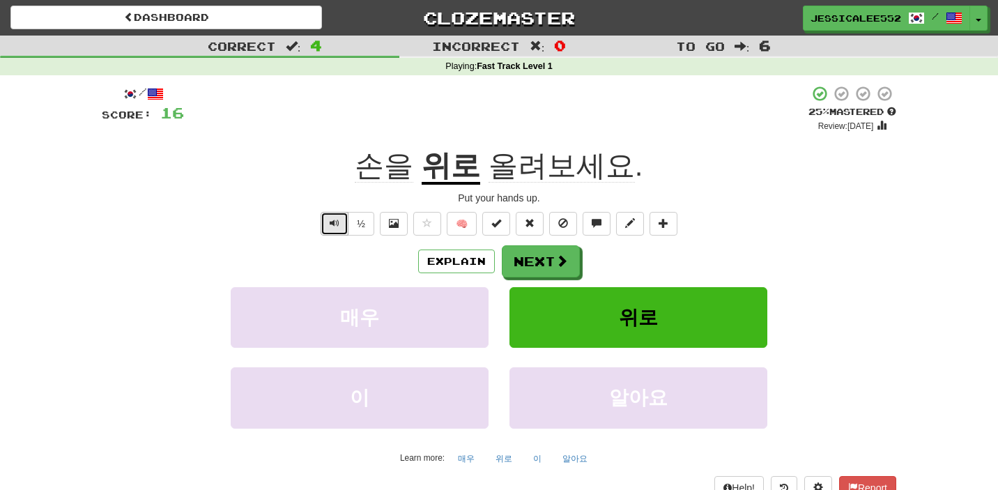
click at [339, 227] on span "Text-to-speech controls" at bounding box center [335, 223] width 10 height 10
click at [549, 260] on button "Next" at bounding box center [541, 262] width 78 height 32
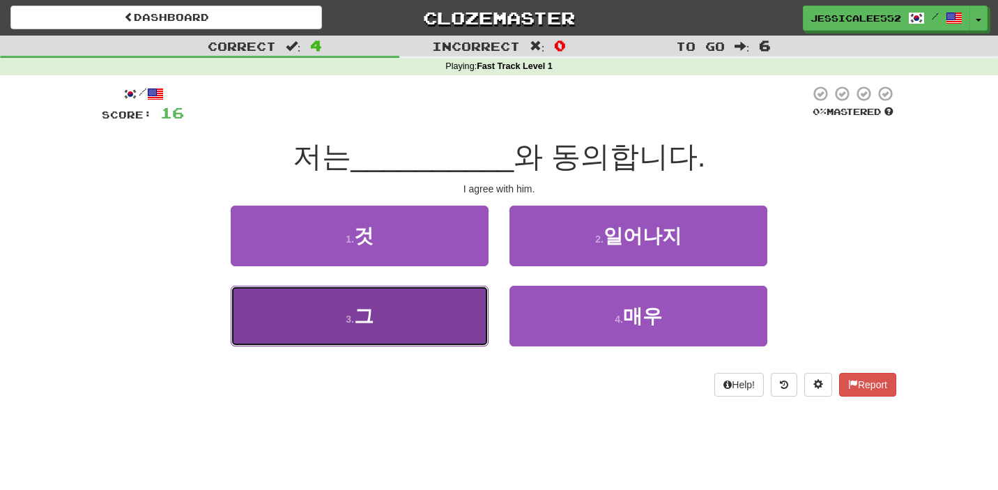
click at [419, 318] on button "3 . 그" at bounding box center [360, 316] width 258 height 61
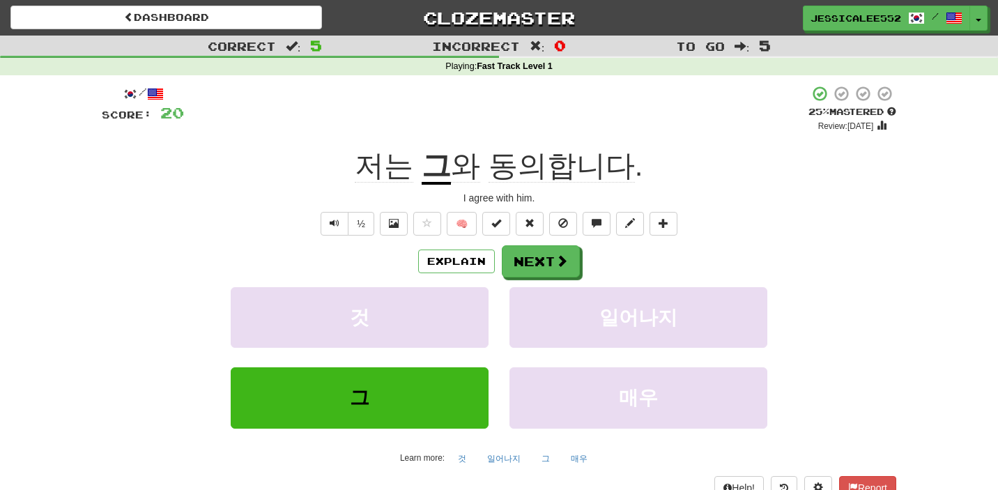
click at [516, 167] on span "동의합니다" at bounding box center [562, 165] width 146 height 33
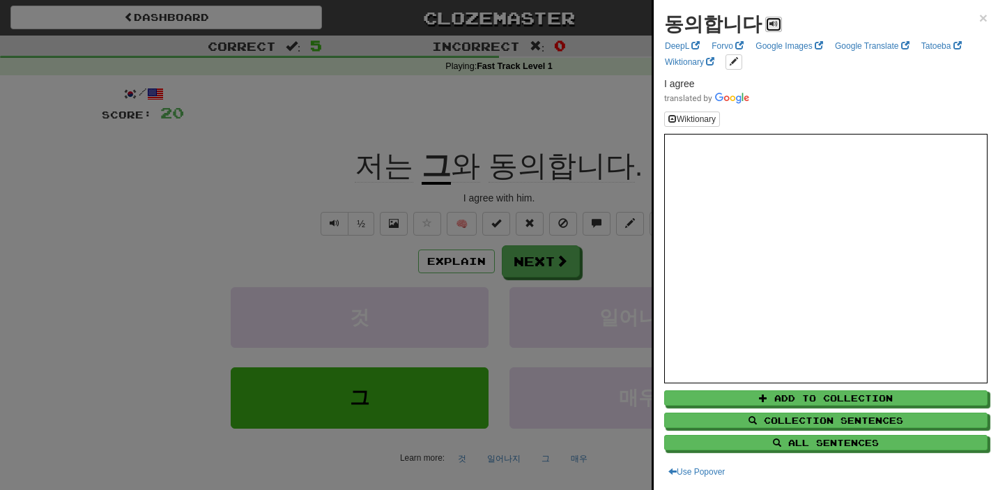
click at [765, 29] on button at bounding box center [773, 24] width 17 height 15
click at [983, 20] on span "×" at bounding box center [983, 18] width 8 height 16
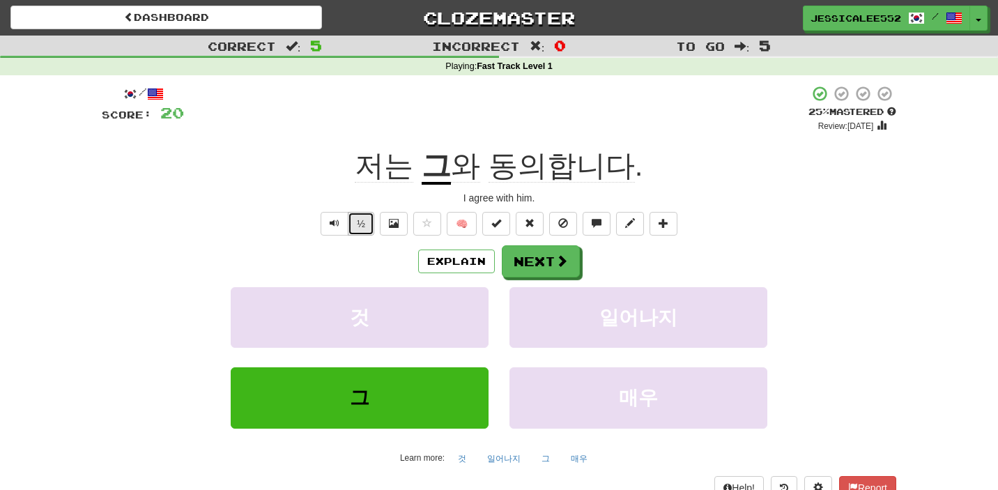
click at [364, 218] on button "½" at bounding box center [361, 224] width 26 height 24
click at [338, 221] on span "Text-to-speech controls" at bounding box center [335, 223] width 10 height 10
click at [456, 266] on button "Explain" at bounding box center [456, 261] width 77 height 24
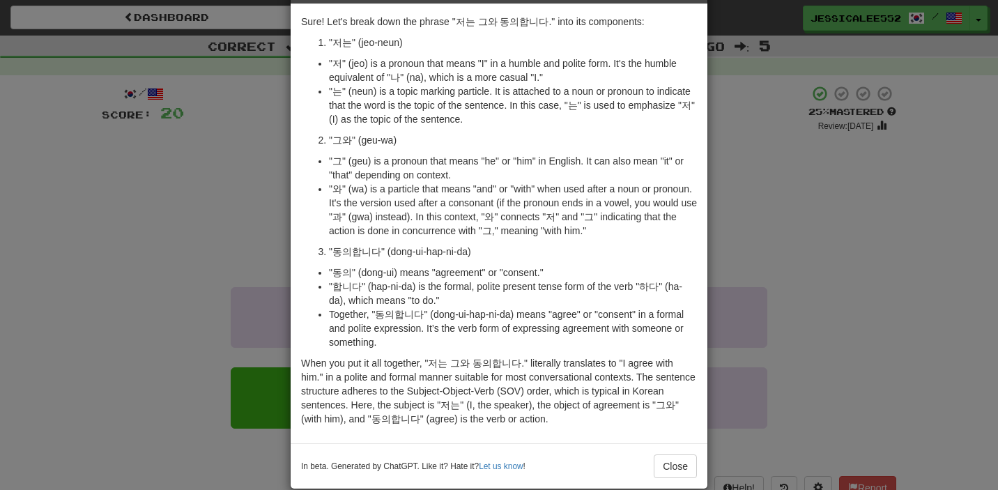
scroll to position [73, 0]
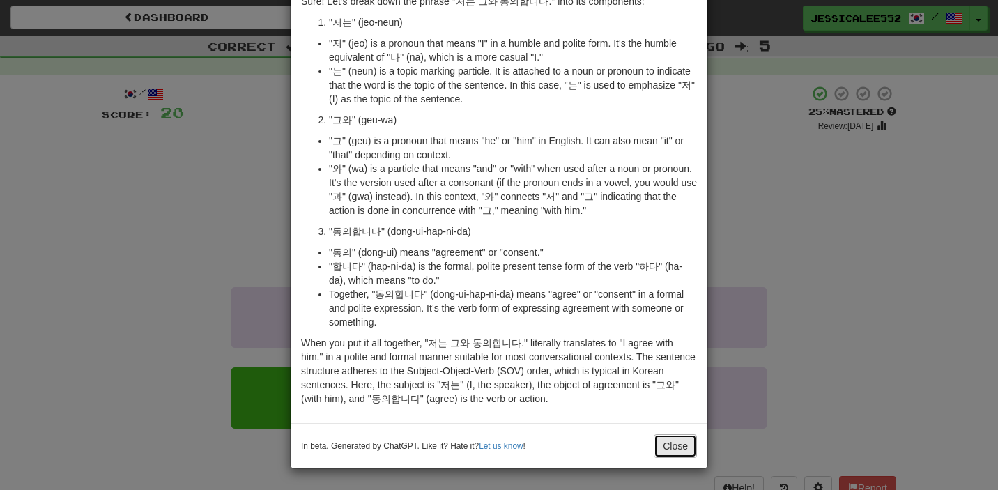
click at [670, 441] on button "Close" at bounding box center [675, 446] width 43 height 24
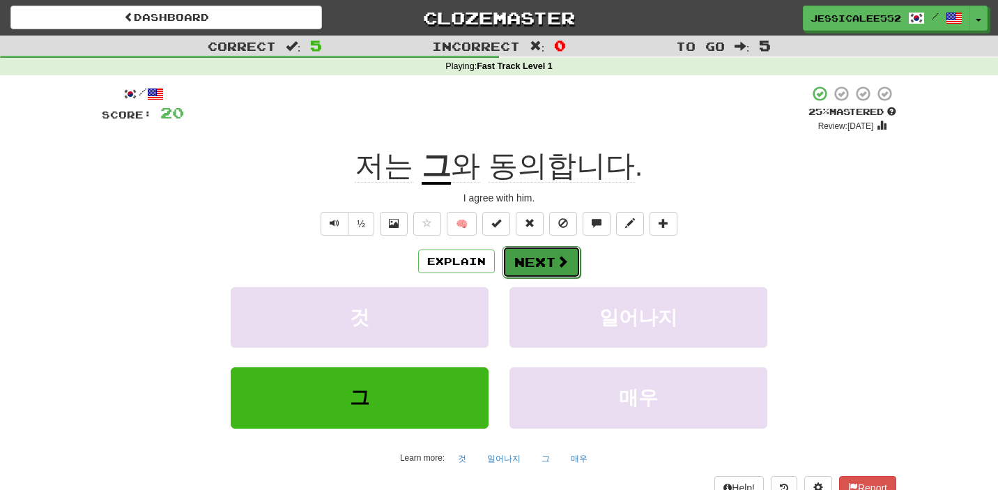
click at [519, 264] on button "Next" at bounding box center [541, 262] width 78 height 32
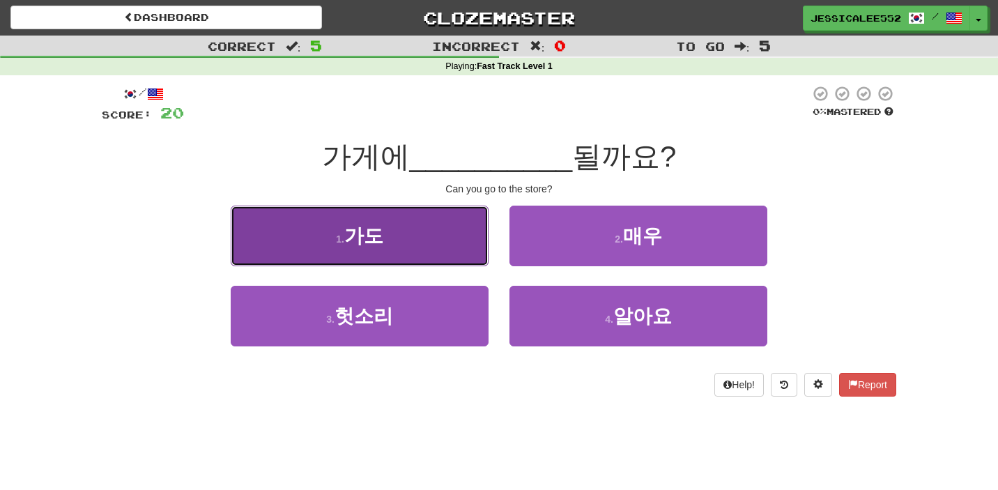
click at [390, 235] on button "1 . [GEOGRAPHIC_DATA]" at bounding box center [360, 236] width 258 height 61
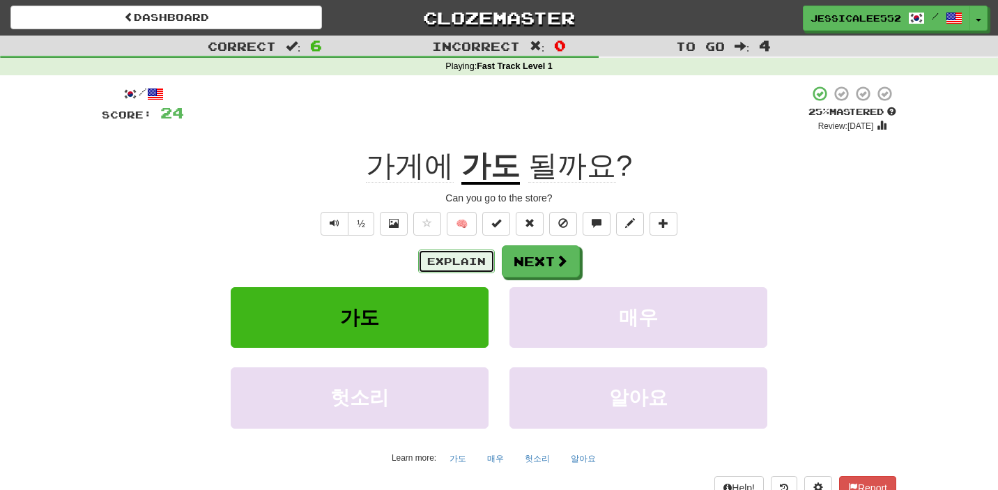
click at [440, 268] on button "Explain" at bounding box center [456, 261] width 77 height 24
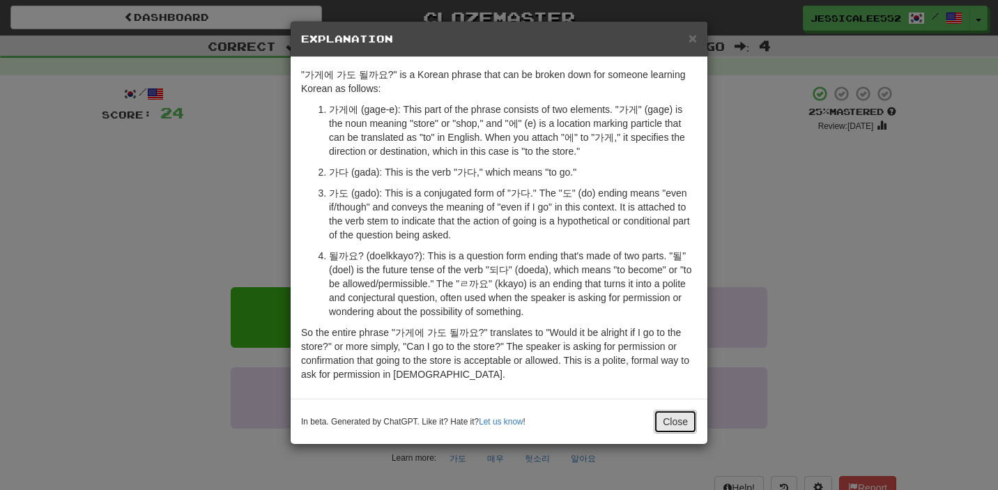
click at [664, 420] on button "Close" at bounding box center [675, 422] width 43 height 24
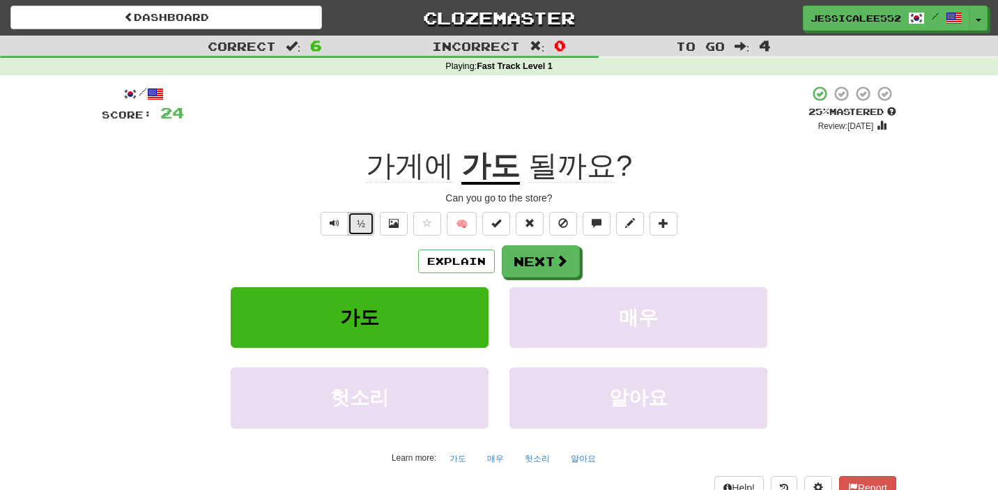
click at [363, 225] on button "½" at bounding box center [361, 224] width 26 height 24
click at [335, 222] on span "Text-to-speech controls" at bounding box center [335, 223] width 10 height 10
click at [540, 258] on button "Next" at bounding box center [541, 262] width 78 height 32
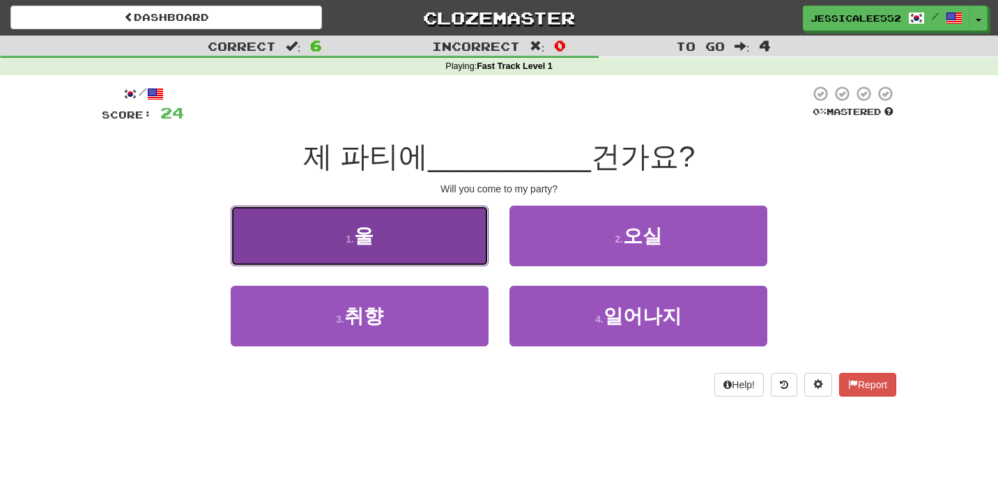
click at [395, 247] on button "1 . [GEOGRAPHIC_DATA]" at bounding box center [360, 236] width 258 height 61
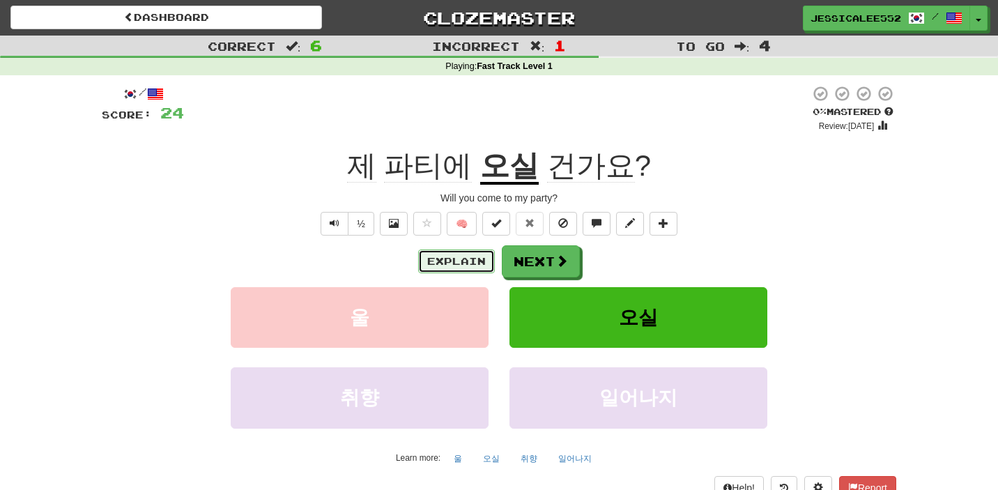
click at [451, 261] on button "Explain" at bounding box center [456, 261] width 77 height 24
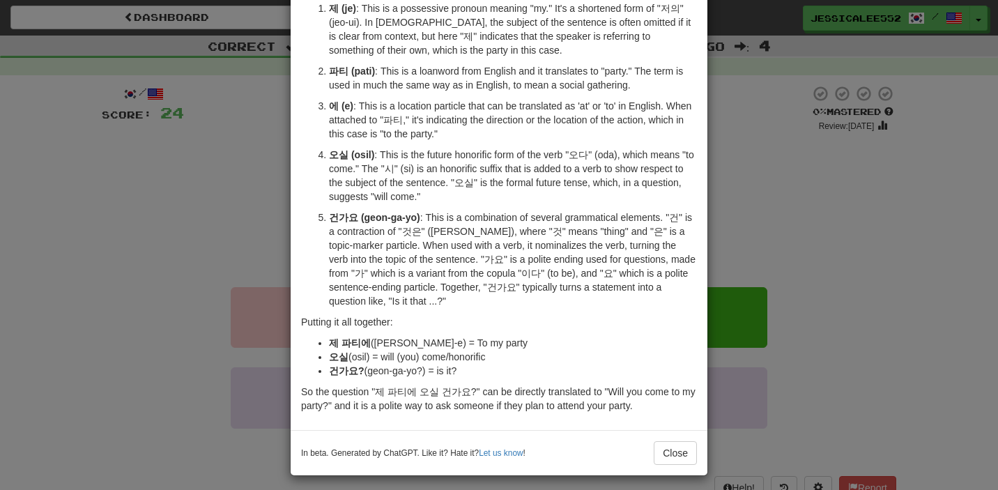
scroll to position [106, 0]
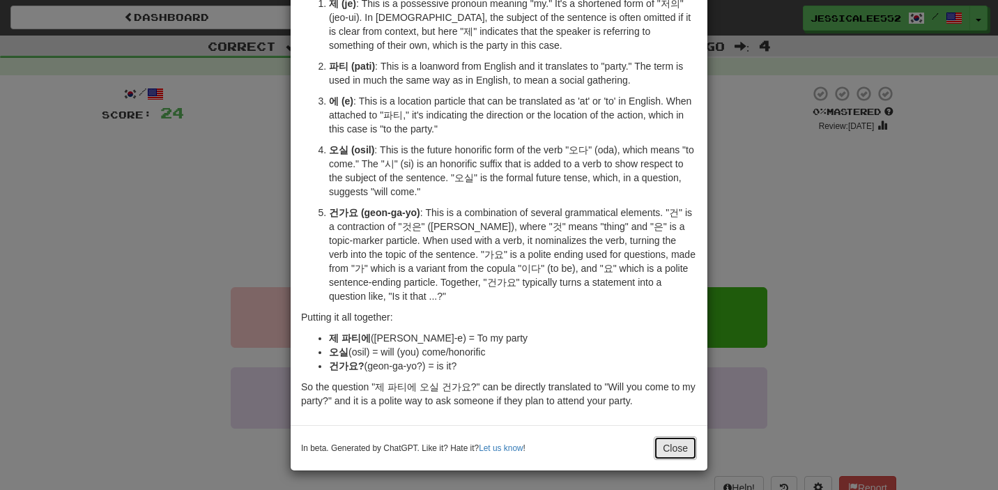
click at [668, 443] on button "Close" at bounding box center [675, 448] width 43 height 24
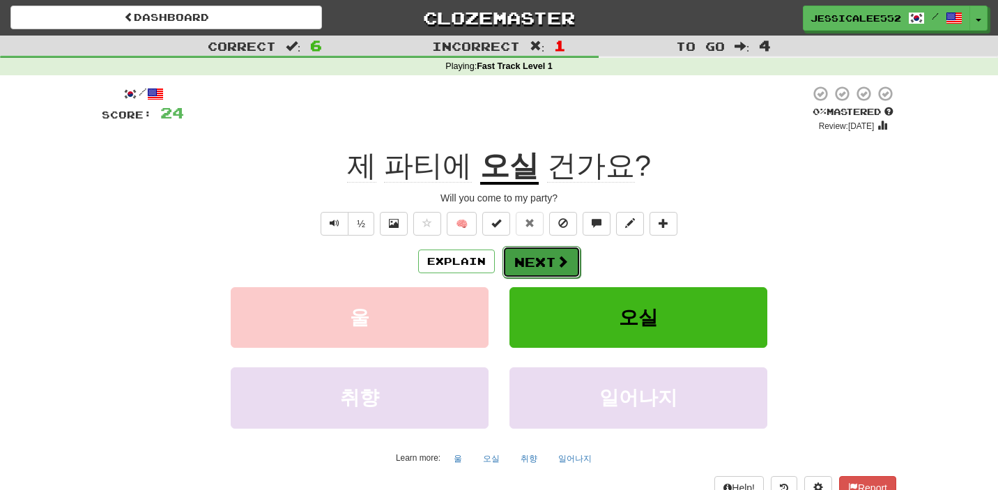
click at [544, 266] on button "Next" at bounding box center [541, 262] width 78 height 32
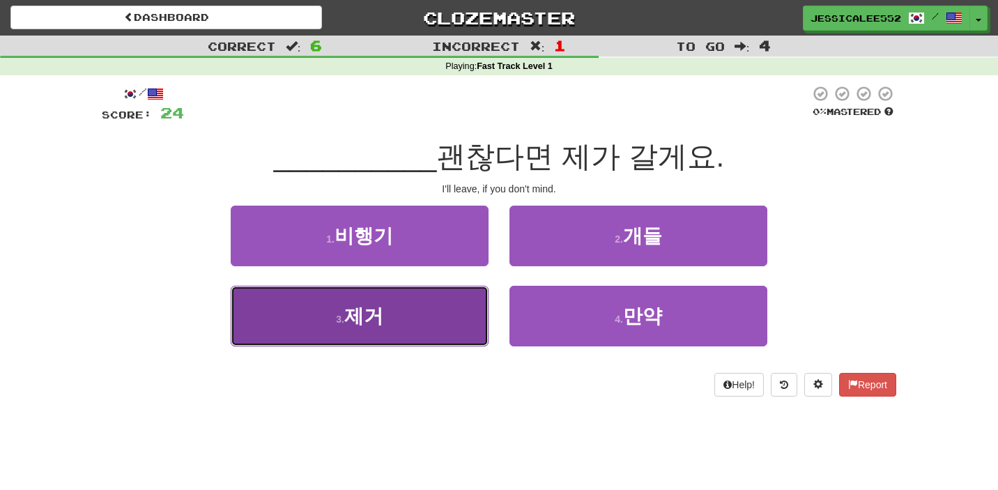
click at [370, 318] on span "제거" at bounding box center [363, 316] width 39 height 22
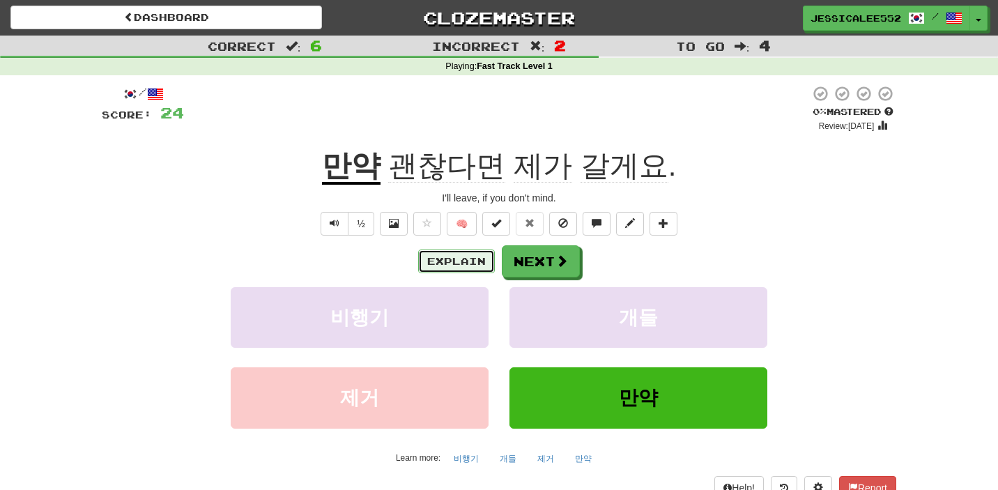
click at [469, 261] on button "Explain" at bounding box center [456, 261] width 77 height 24
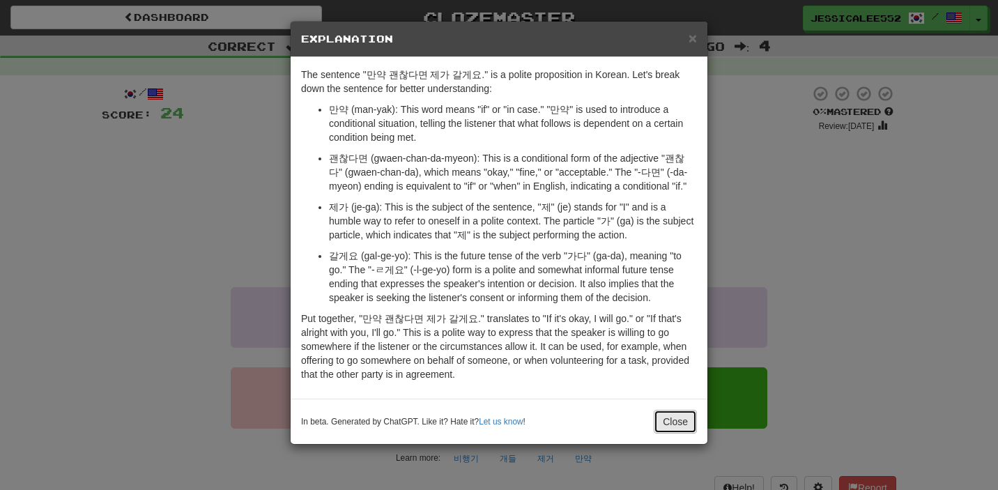
click at [672, 424] on button "Close" at bounding box center [675, 422] width 43 height 24
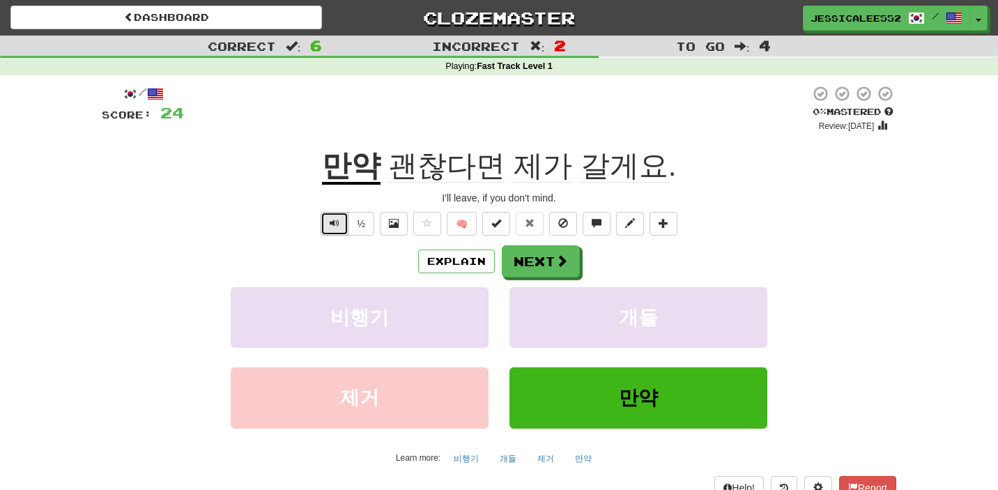
click at [337, 221] on span "Text-to-speech controls" at bounding box center [335, 223] width 10 height 10
click at [337, 219] on span "Text-to-speech controls" at bounding box center [335, 223] width 10 height 10
click at [335, 231] on button "Text-to-speech controls" at bounding box center [335, 224] width 28 height 24
click at [560, 261] on span at bounding box center [562, 261] width 13 height 13
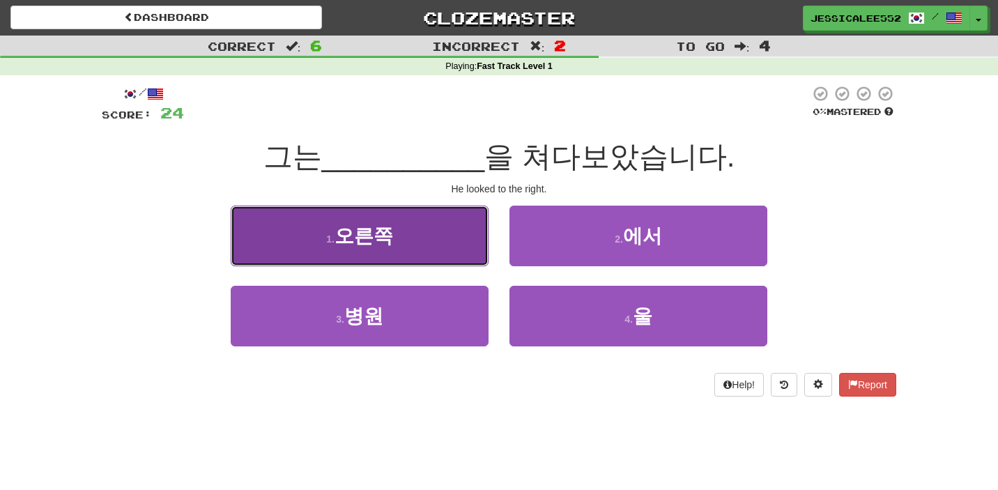
click at [345, 238] on span "오른쪽" at bounding box center [364, 236] width 59 height 22
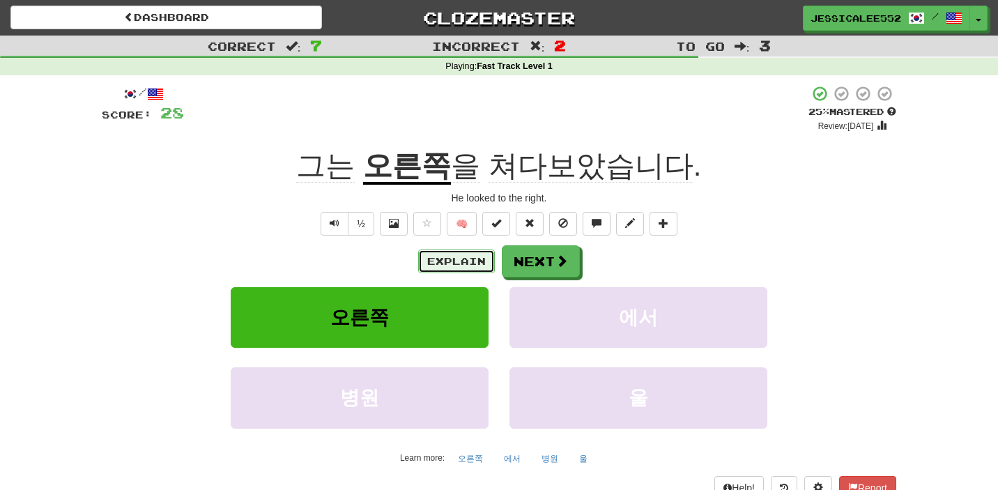
click at [477, 256] on button "Explain" at bounding box center [456, 261] width 77 height 24
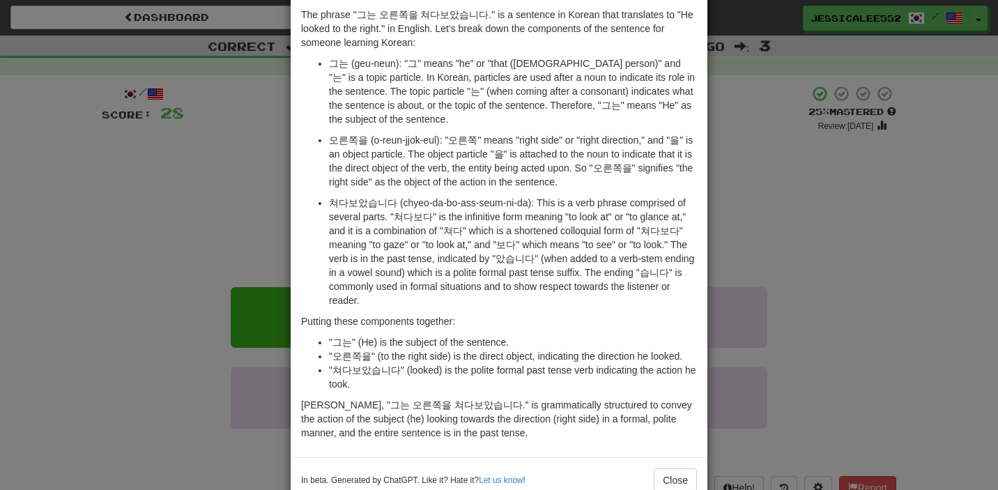
scroll to position [71, 0]
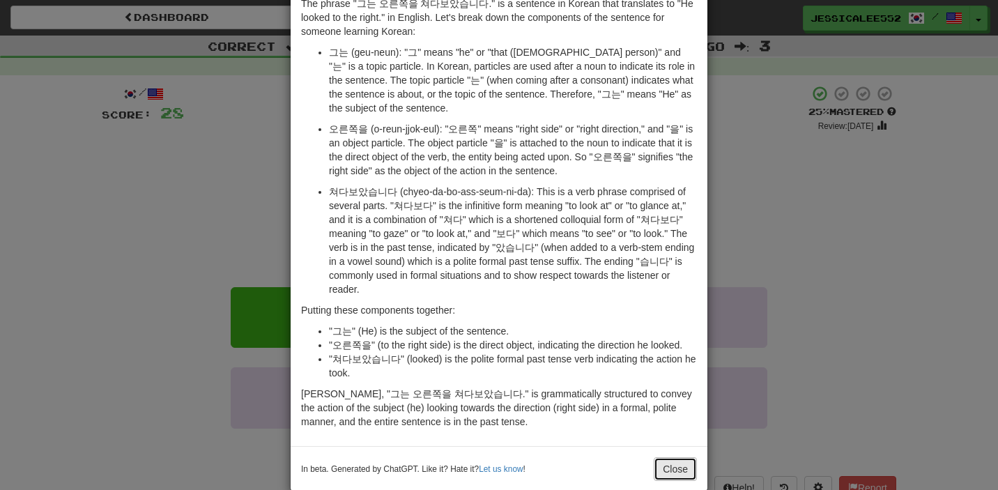
click at [672, 470] on button "Close" at bounding box center [675, 469] width 43 height 24
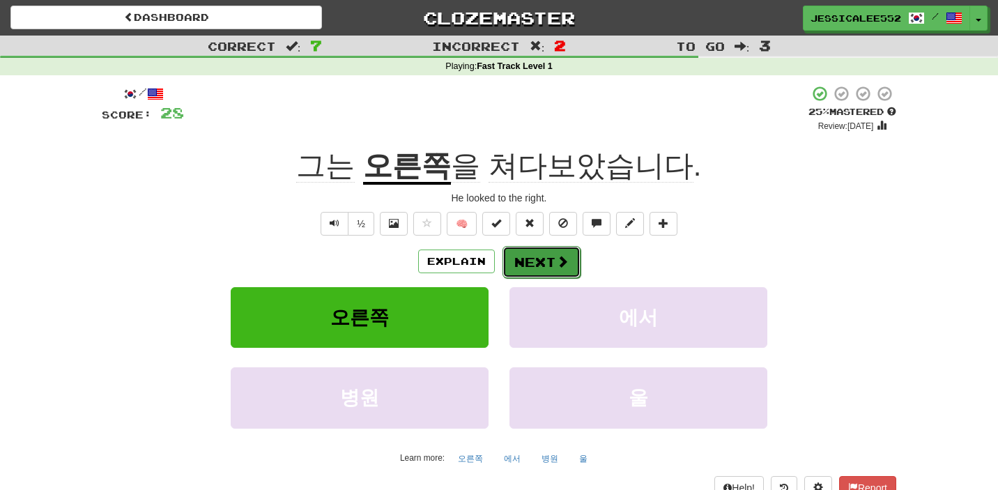
click at [541, 266] on button "Next" at bounding box center [541, 262] width 78 height 32
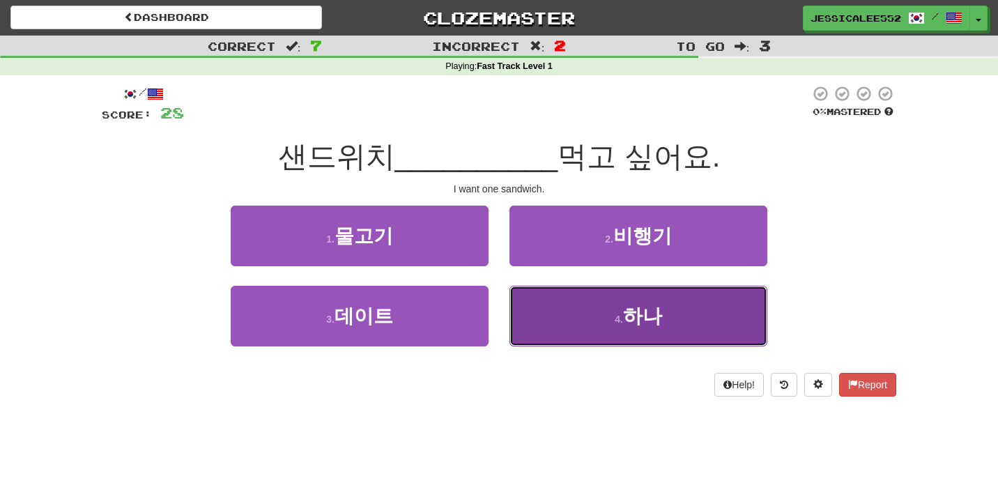
click at [625, 306] on button "4 . 하나" at bounding box center [638, 316] width 258 height 61
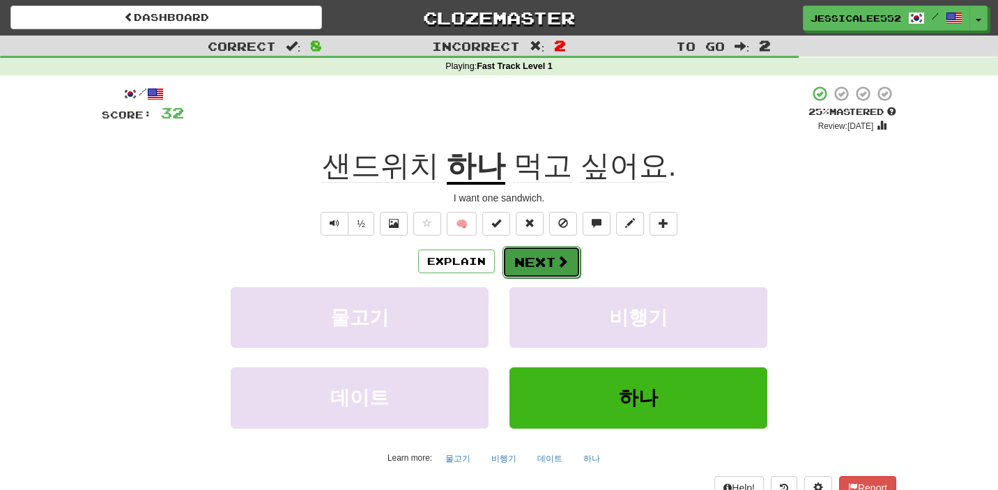
click at [565, 258] on span at bounding box center [562, 261] width 13 height 13
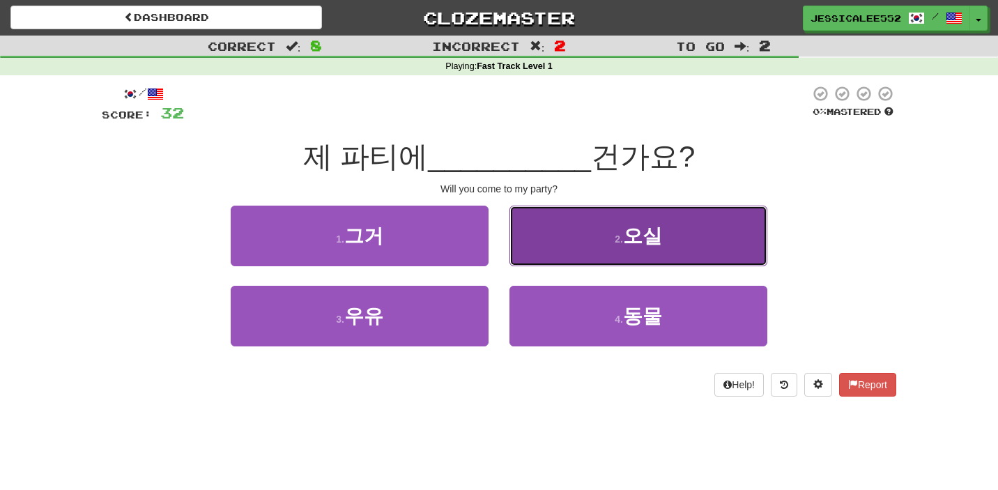
click at [647, 265] on button "2 . 오실" at bounding box center [638, 236] width 258 height 61
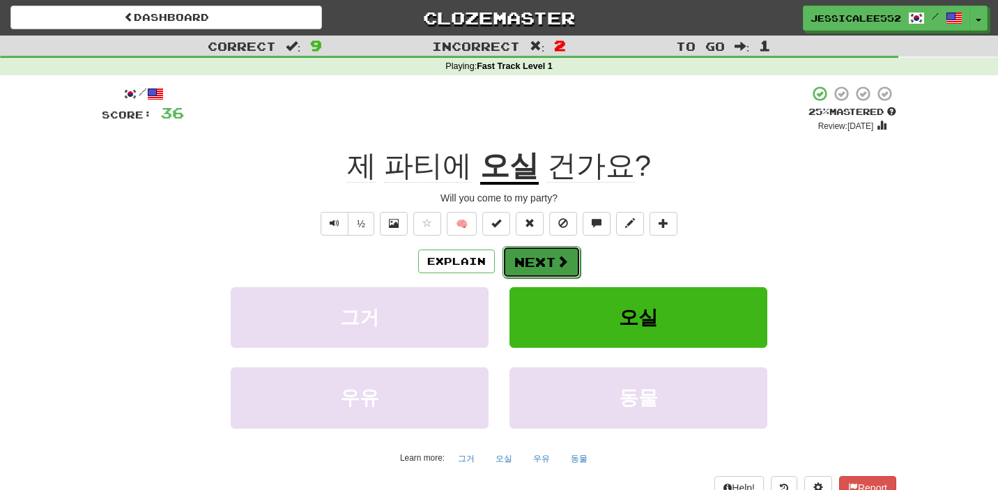
click at [551, 263] on button "Next" at bounding box center [541, 262] width 78 height 32
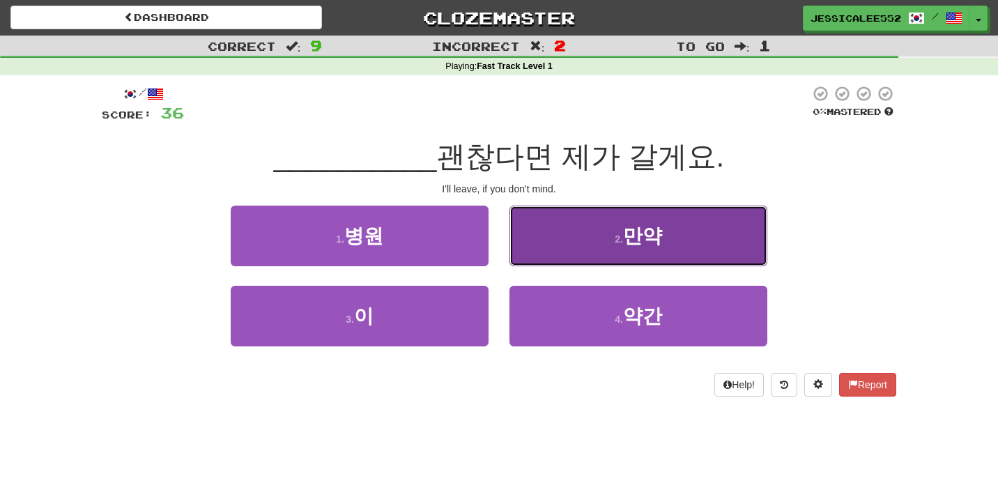
click at [617, 230] on button "2 . 만약" at bounding box center [638, 236] width 258 height 61
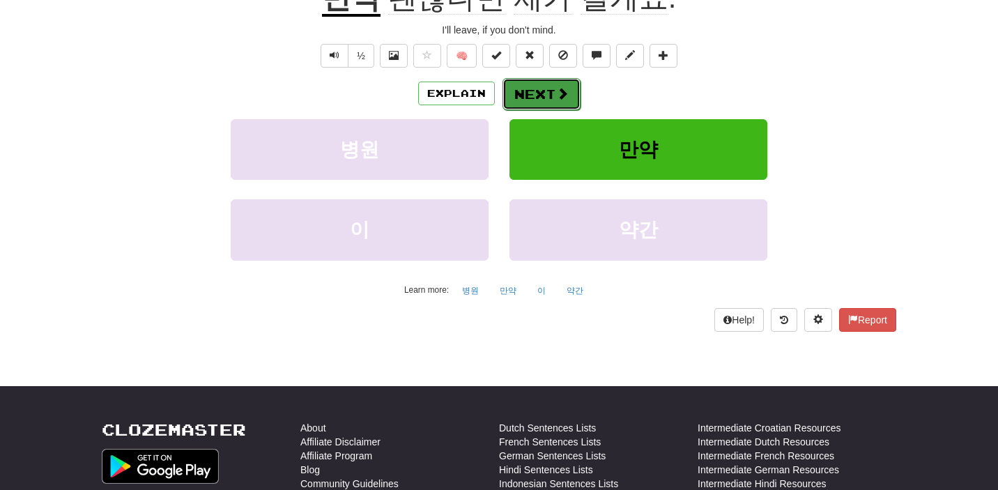
click at [571, 97] on button "Next" at bounding box center [541, 94] width 78 height 32
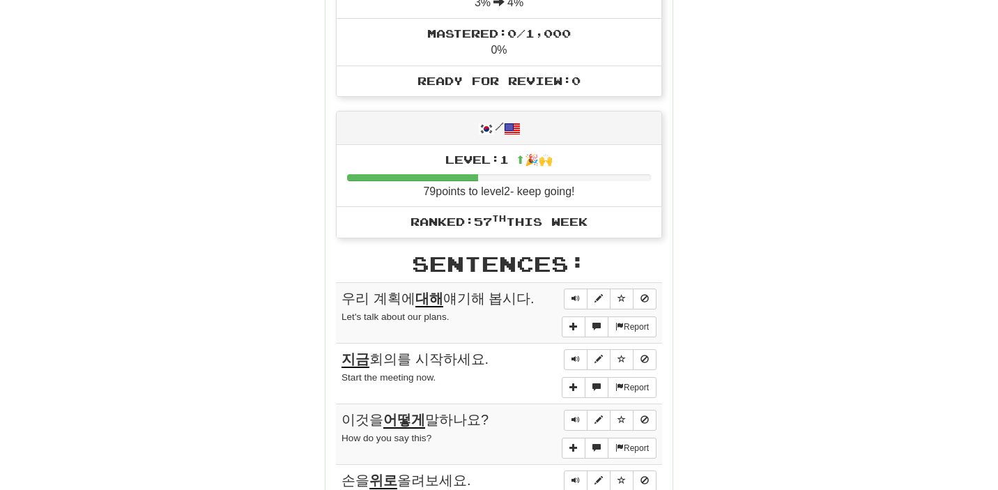
scroll to position [0, 0]
